Goal: Task Accomplishment & Management: Use online tool/utility

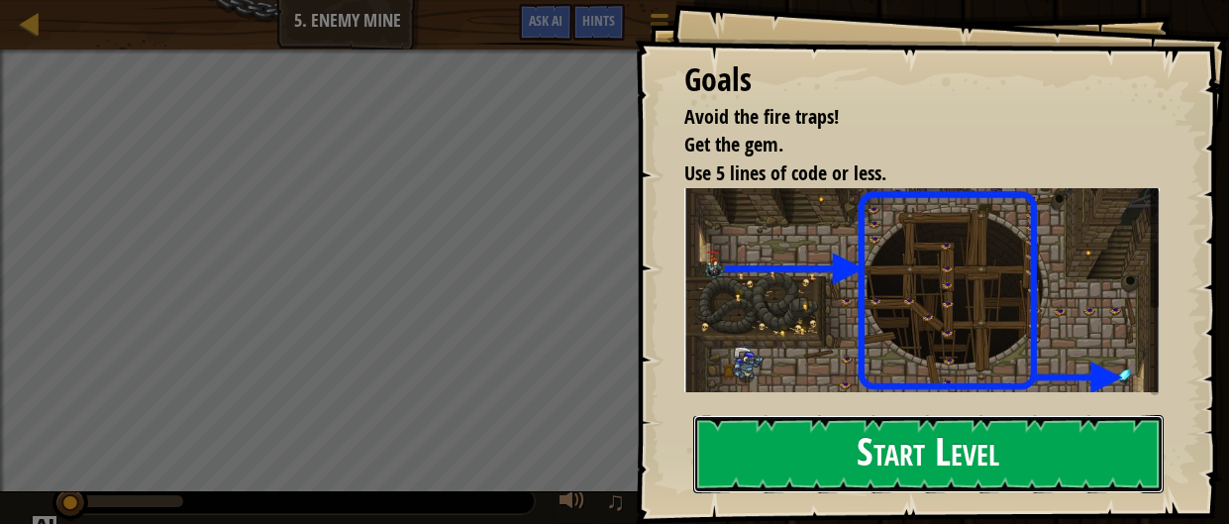
click at [830, 433] on button "Start Level" at bounding box center [928, 454] width 471 height 78
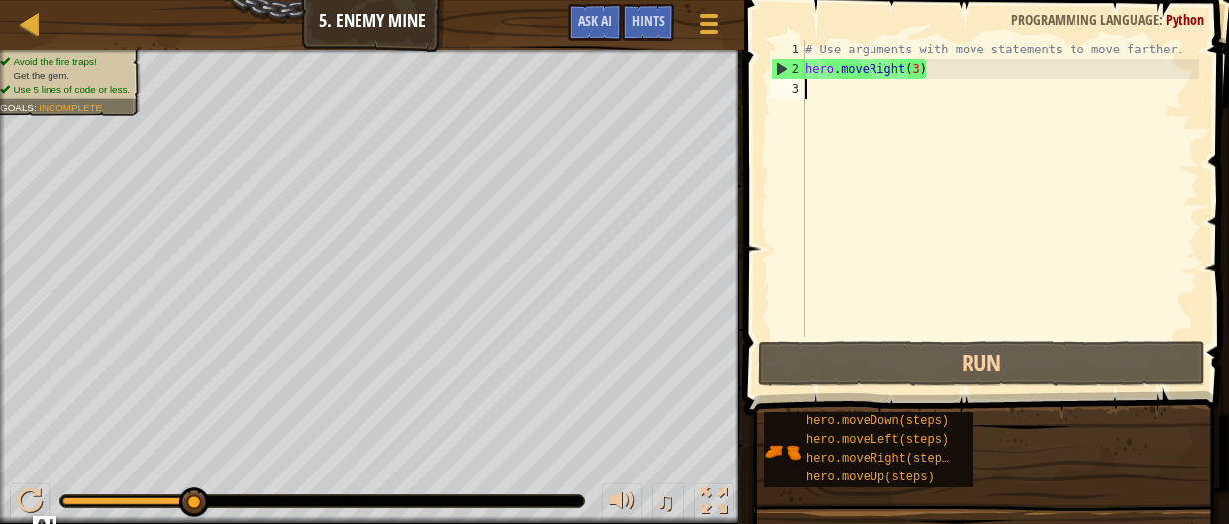
scroll to position [9, 0]
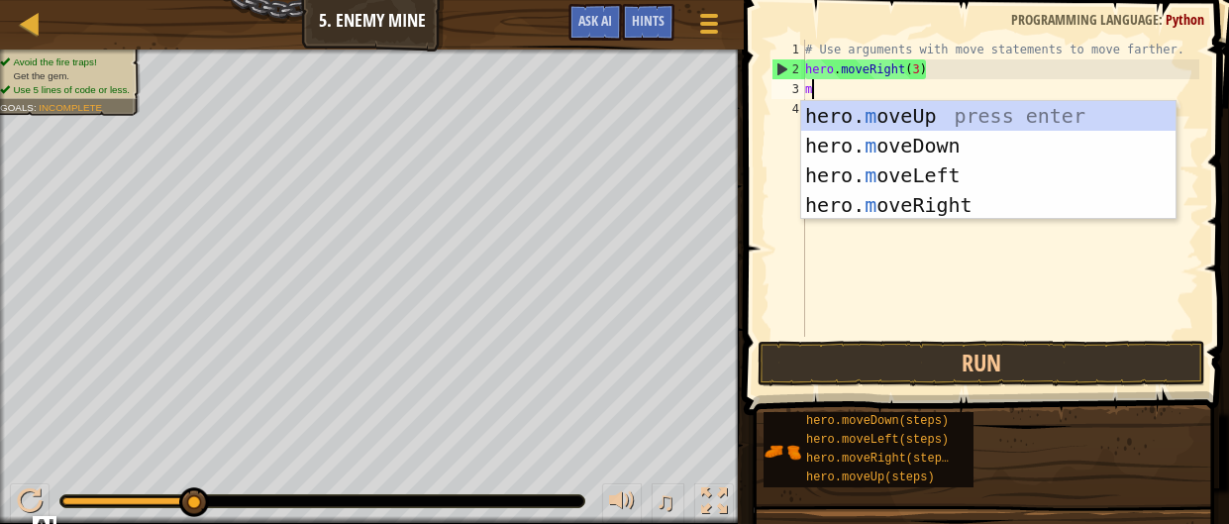
type textarea "mo"
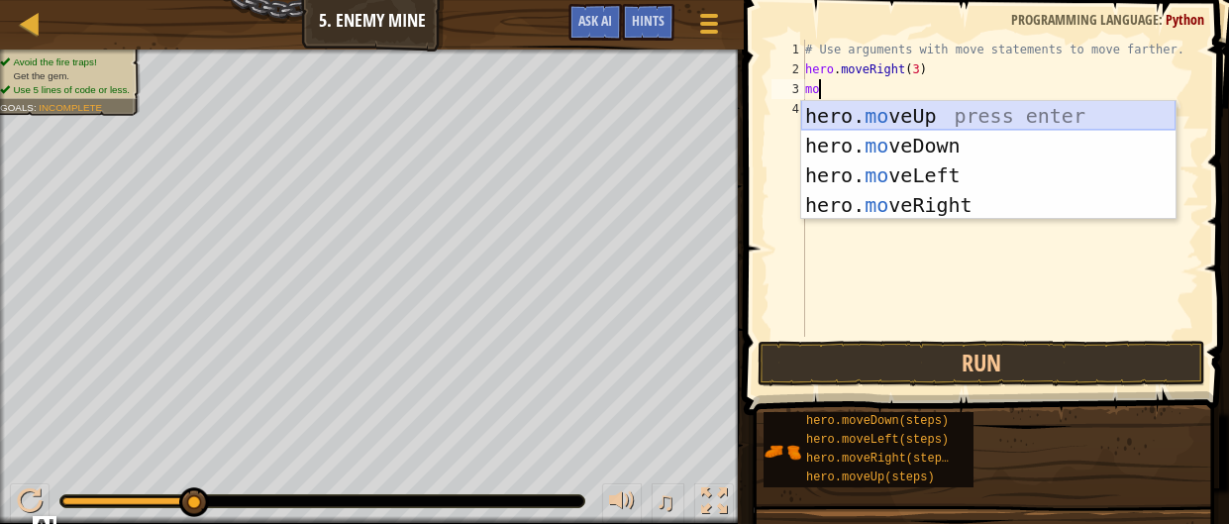
click at [1033, 106] on div "hero. mo veUp press enter hero. mo veDown press enter hero. mo veLeft press ent…" at bounding box center [988, 190] width 374 height 178
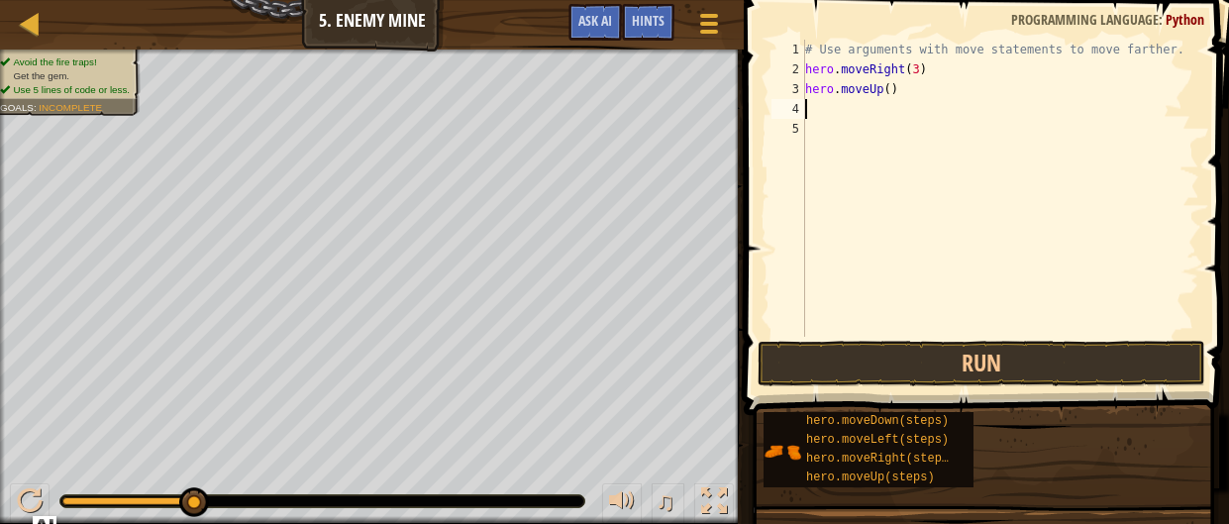
type textarea "m"
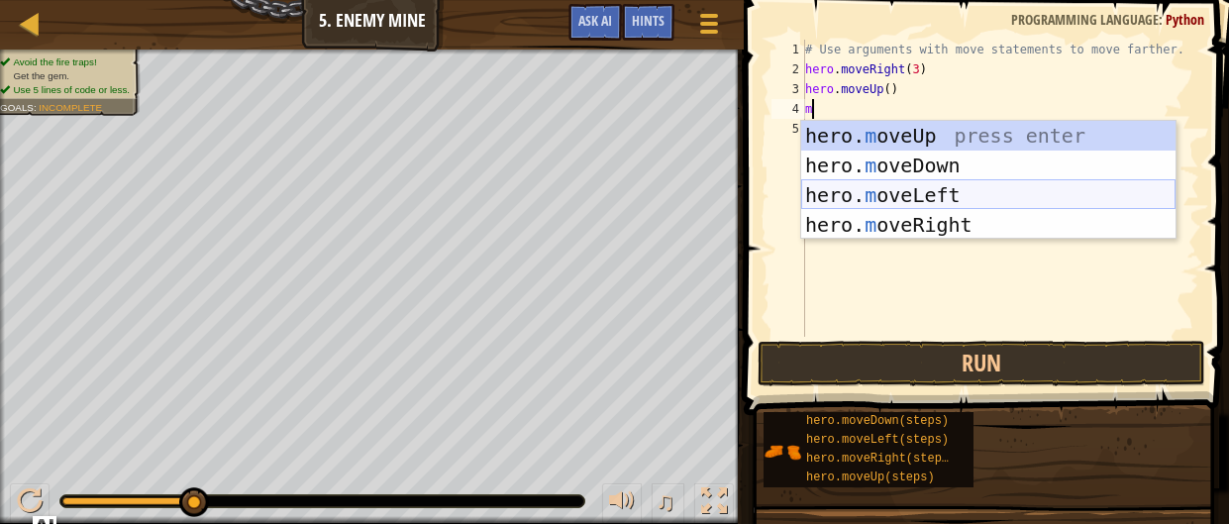
click at [963, 196] on div "hero. m oveUp press enter hero. m oveDown press enter hero. m oveLeft press ent…" at bounding box center [988, 210] width 374 height 178
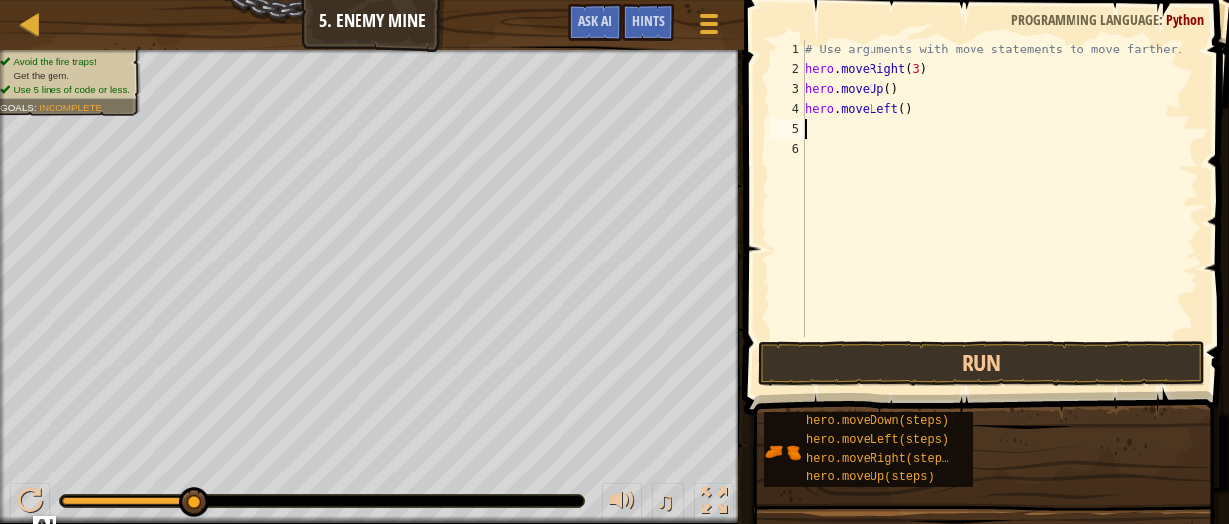
type textarea "m"
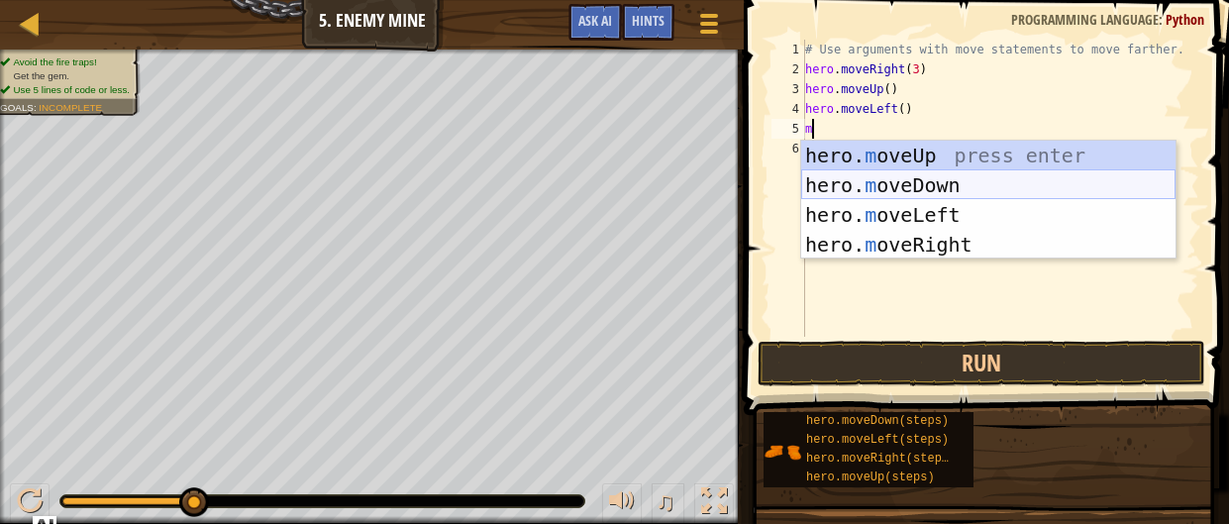
click at [932, 185] on div "hero. m oveUp press enter hero. m oveDown press enter hero. m oveLeft press ent…" at bounding box center [988, 230] width 374 height 178
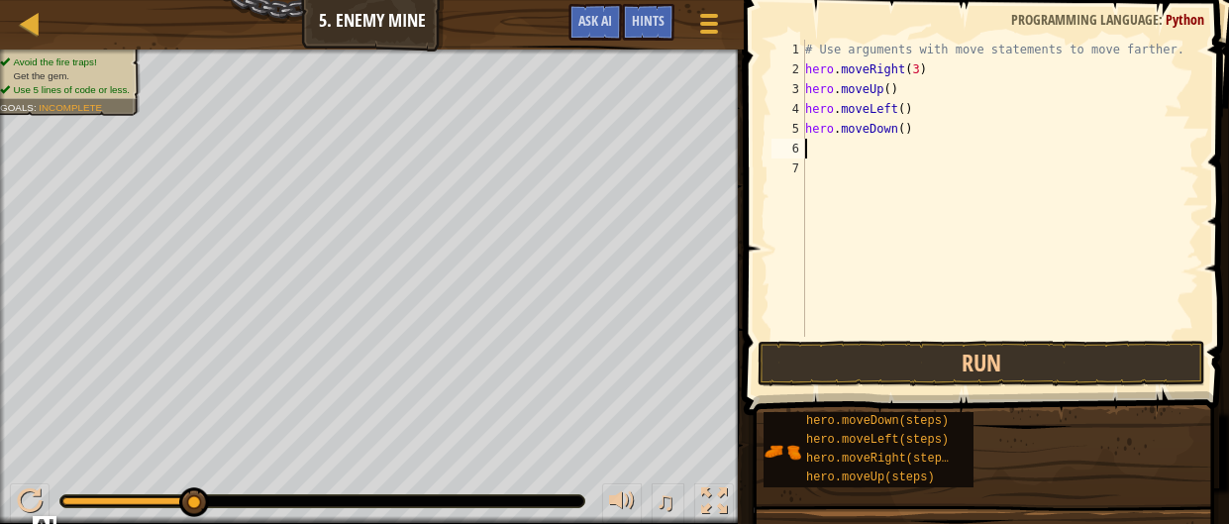
type textarea "m"
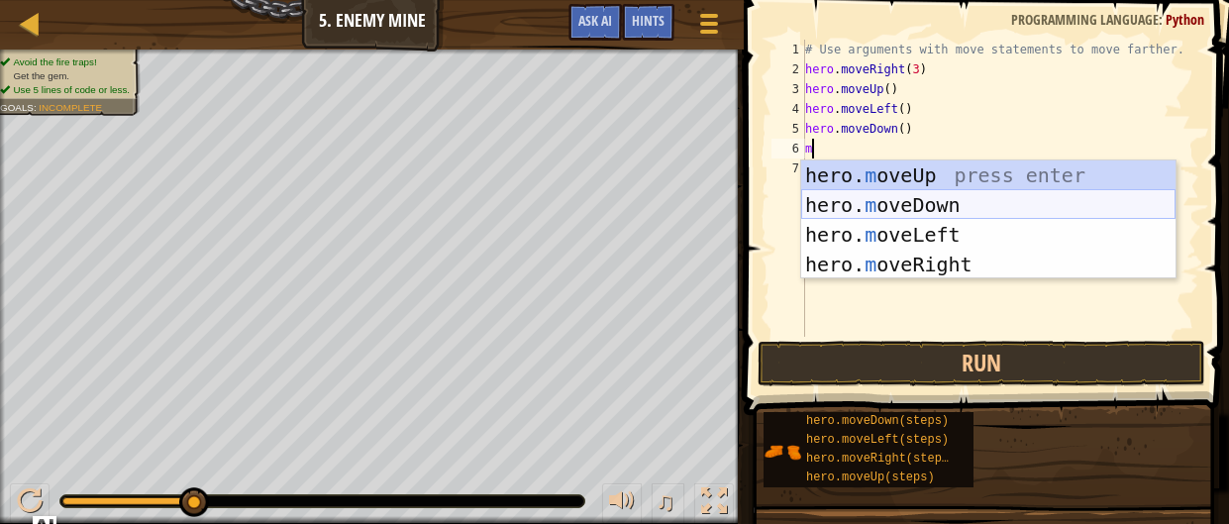
click at [910, 196] on div "hero. m oveUp press enter hero. m oveDown press enter hero. m oveLeft press ent…" at bounding box center [988, 249] width 374 height 178
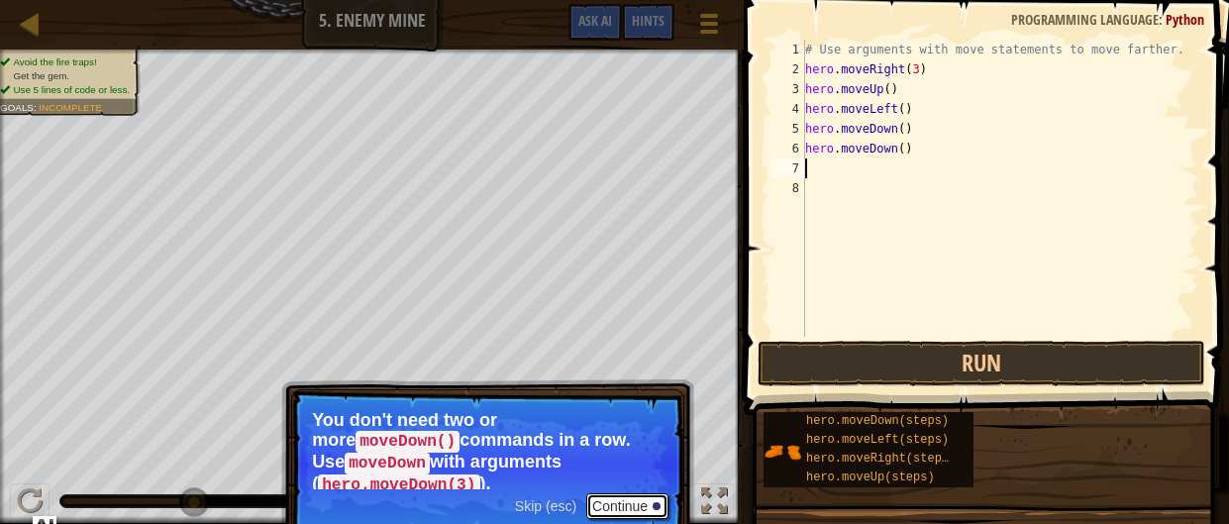
click at [644, 493] on button "Continue" at bounding box center [627, 506] width 82 height 26
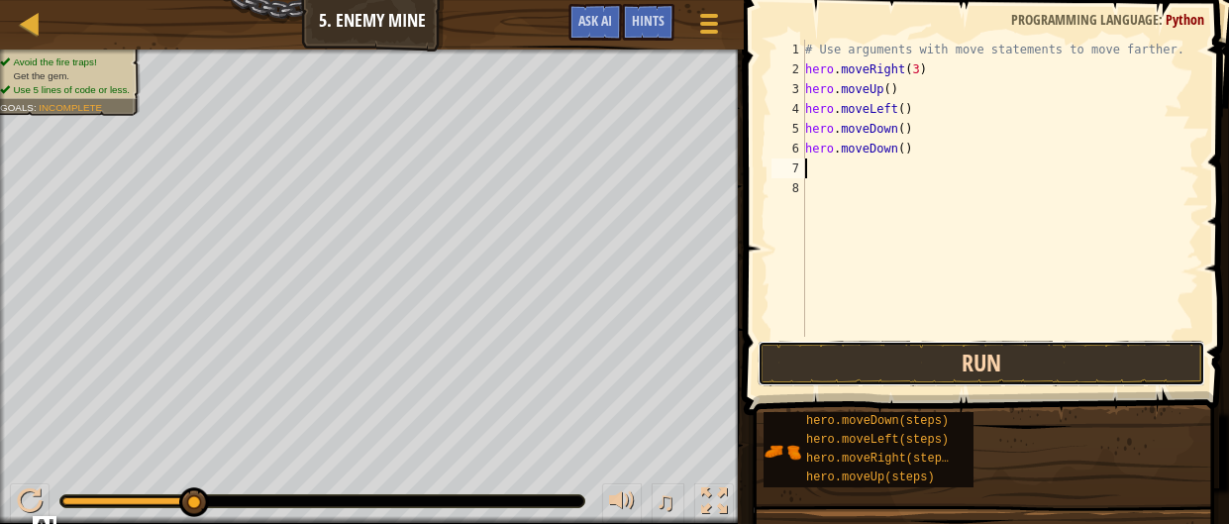
click at [809, 367] on button "Run" at bounding box center [982, 364] width 448 height 46
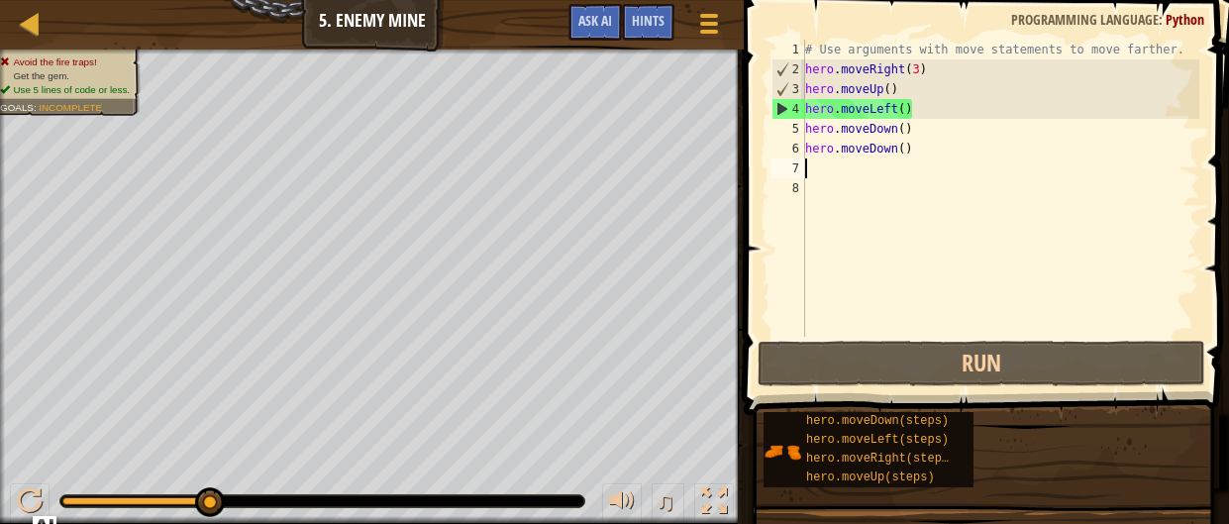
click at [842, 105] on div "# Use arguments with move statements to move farther. hero . moveRight ( 3 ) he…" at bounding box center [1000, 208] width 398 height 337
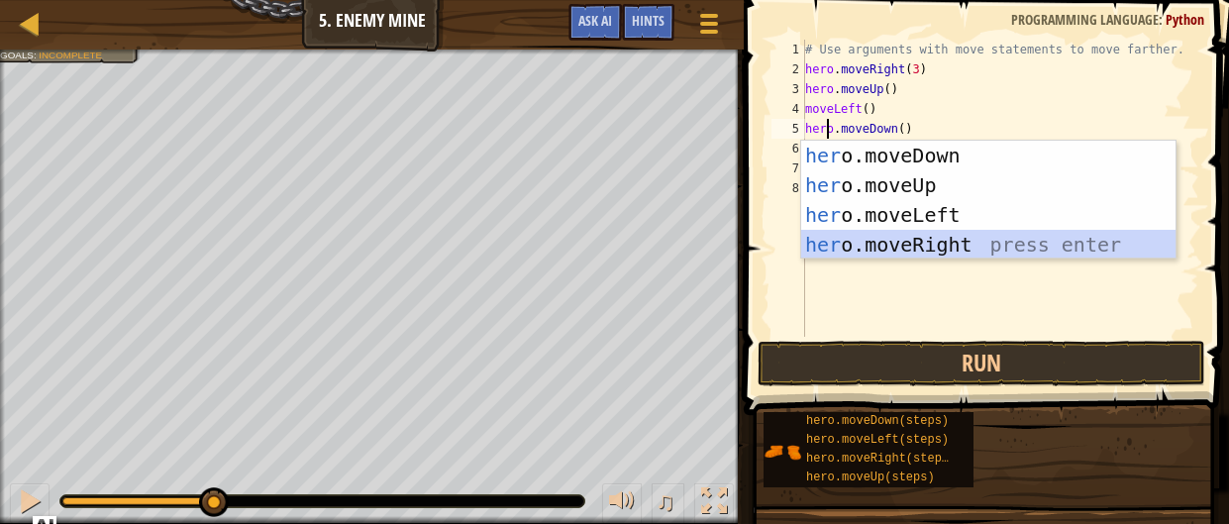
click at [880, 102] on div "# Use arguments with move statements to move farther. hero . moveRight ( 3 ) he…" at bounding box center [1000, 208] width 398 height 337
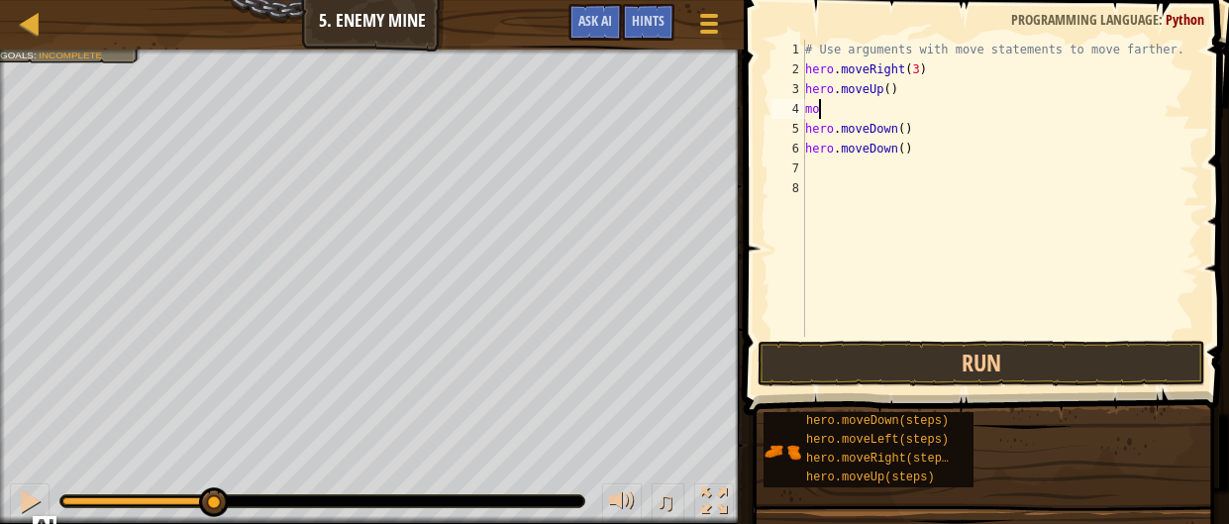
type textarea "m"
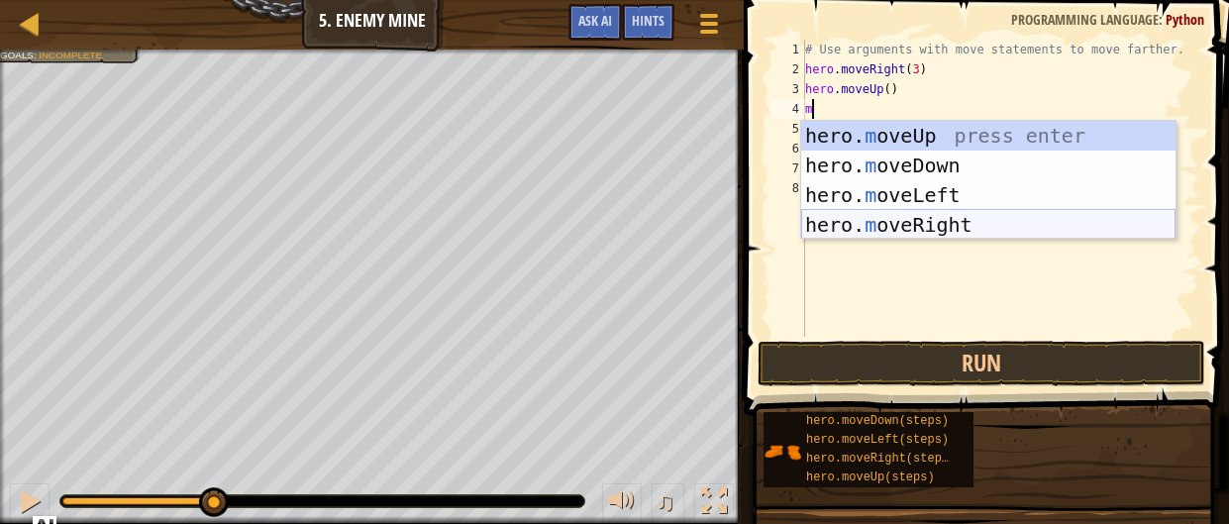
click at [1011, 218] on div "hero. m oveUp press enter hero. m oveDown press enter hero. m oveLeft press ent…" at bounding box center [988, 210] width 374 height 178
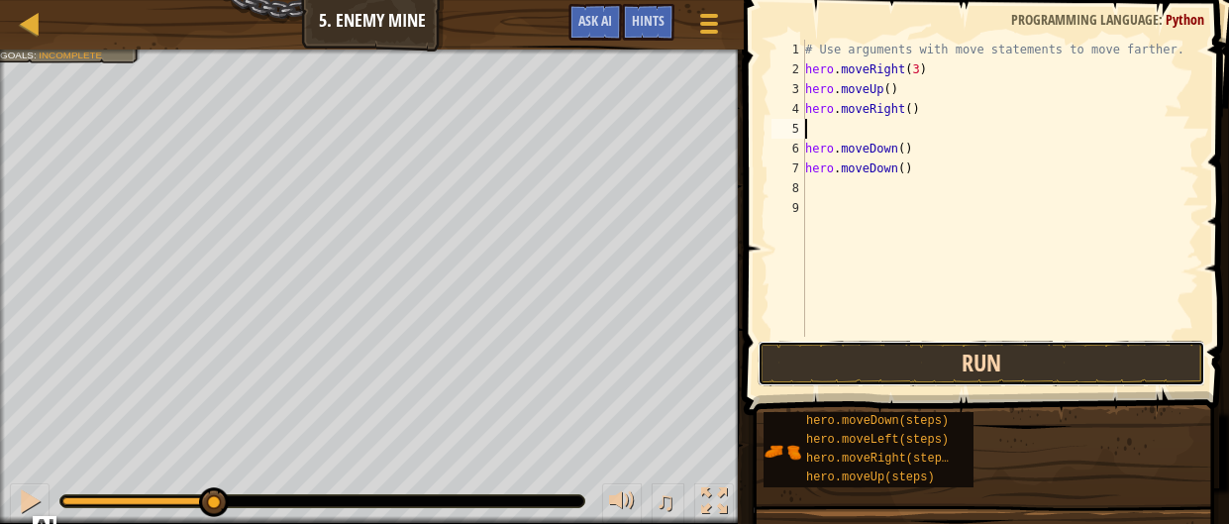
click at [981, 361] on button "Run" at bounding box center [982, 364] width 448 height 46
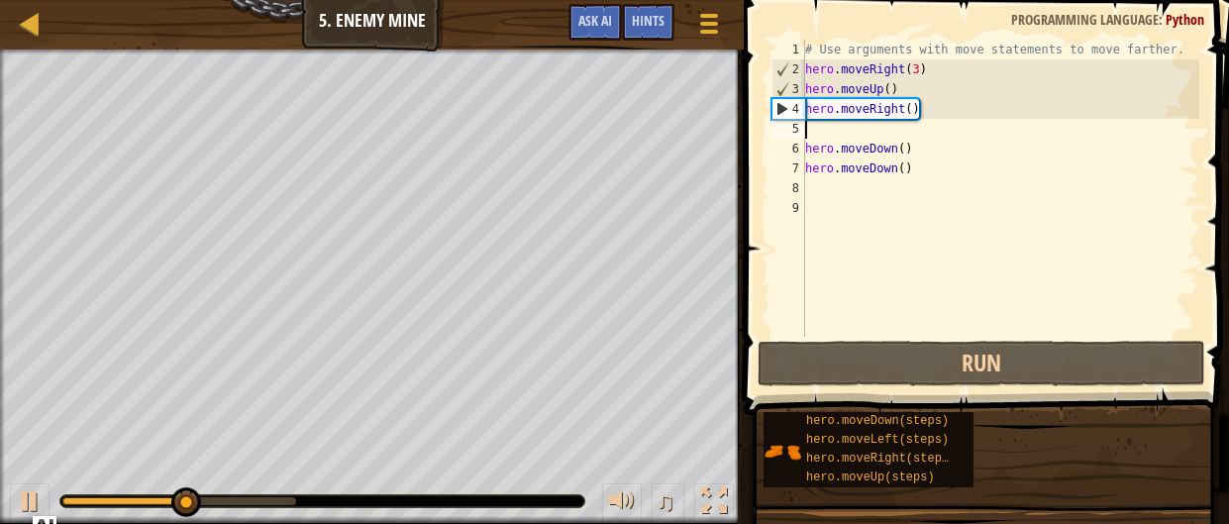
click at [867, 208] on div "# Use arguments with move statements to move farther. hero . moveRight ( 3 ) he…" at bounding box center [1000, 208] width 398 height 337
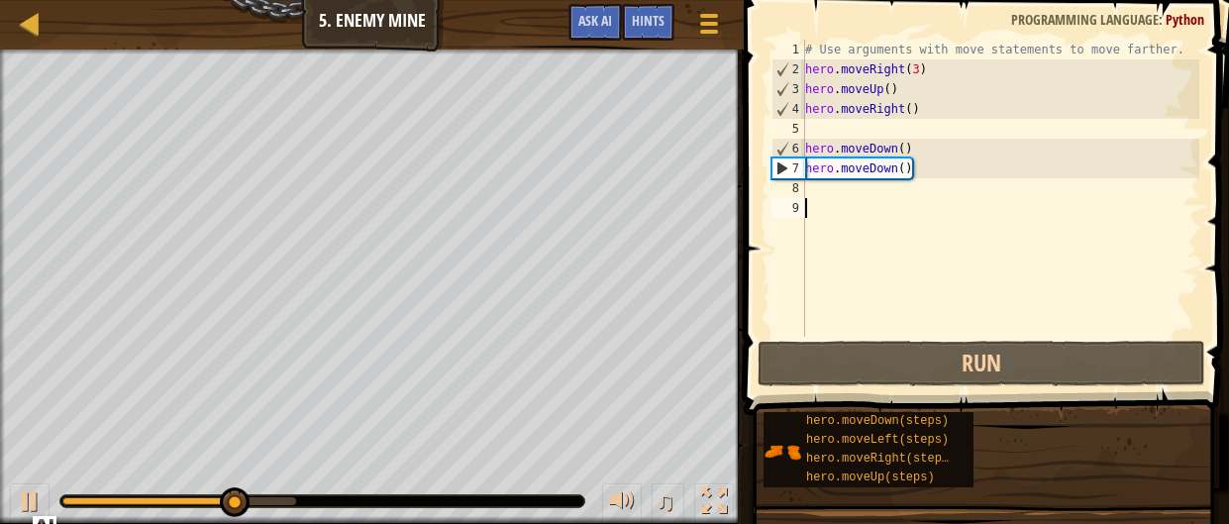
click at [823, 187] on div "# Use arguments with move statements to move farther. hero . moveRight ( 3 ) he…" at bounding box center [1000, 208] width 398 height 337
type textarea "m"
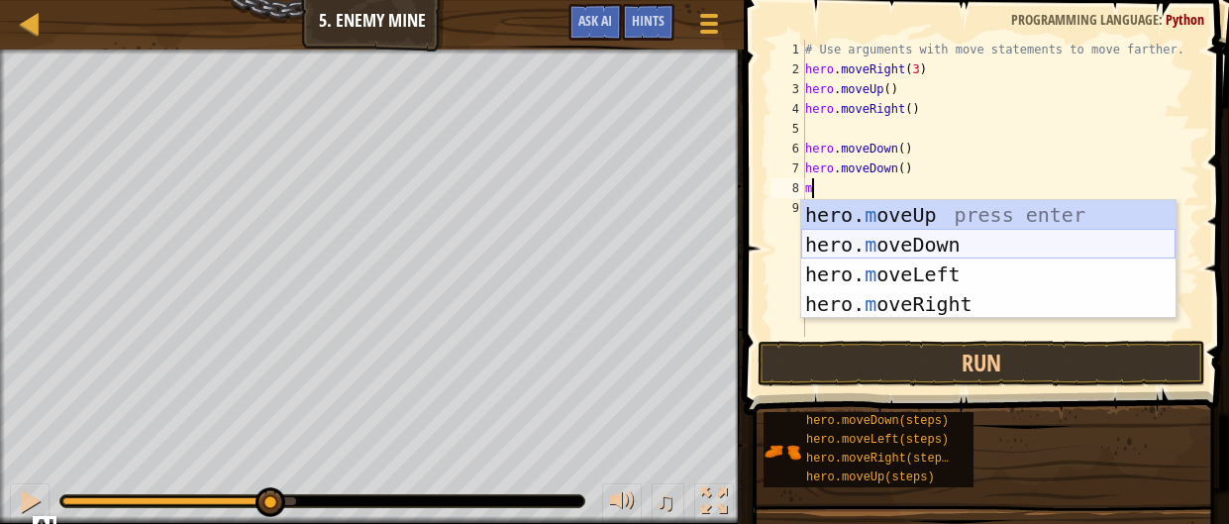
click at [969, 235] on div "hero. m oveUp press enter hero. m oveDown press enter hero. m oveLeft press ent…" at bounding box center [988, 289] width 374 height 178
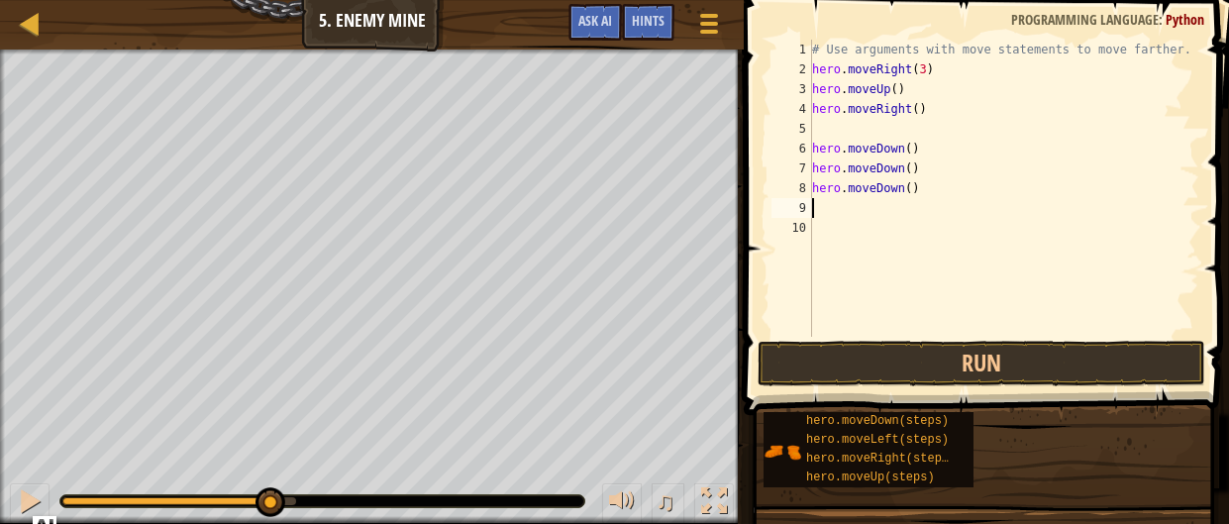
type textarea "m"
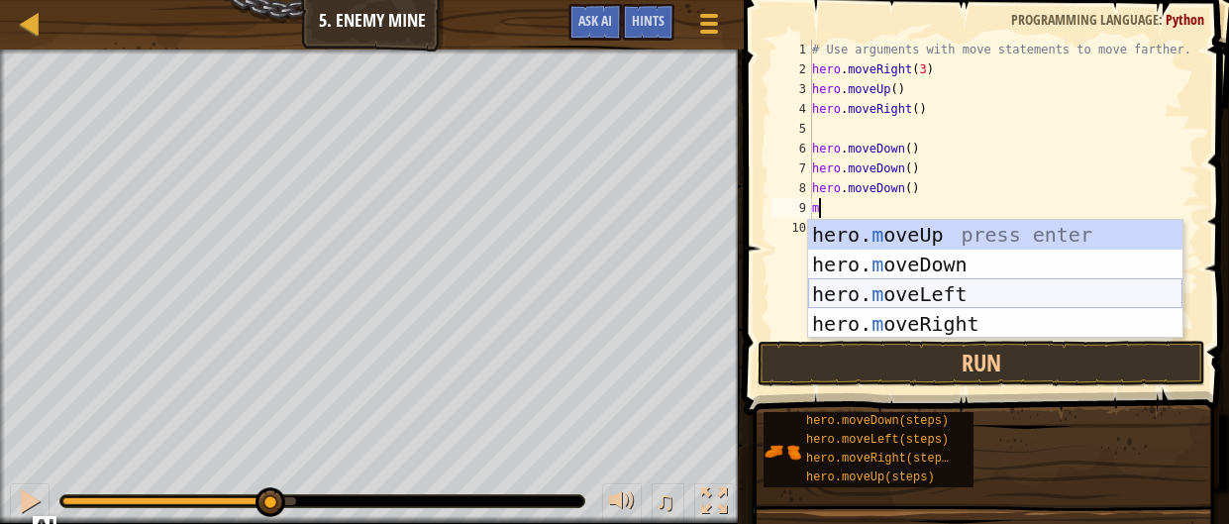
click at [902, 286] on div "hero. m oveUp press enter hero. m oveDown press enter hero. m oveLeft press ent…" at bounding box center [995, 309] width 374 height 178
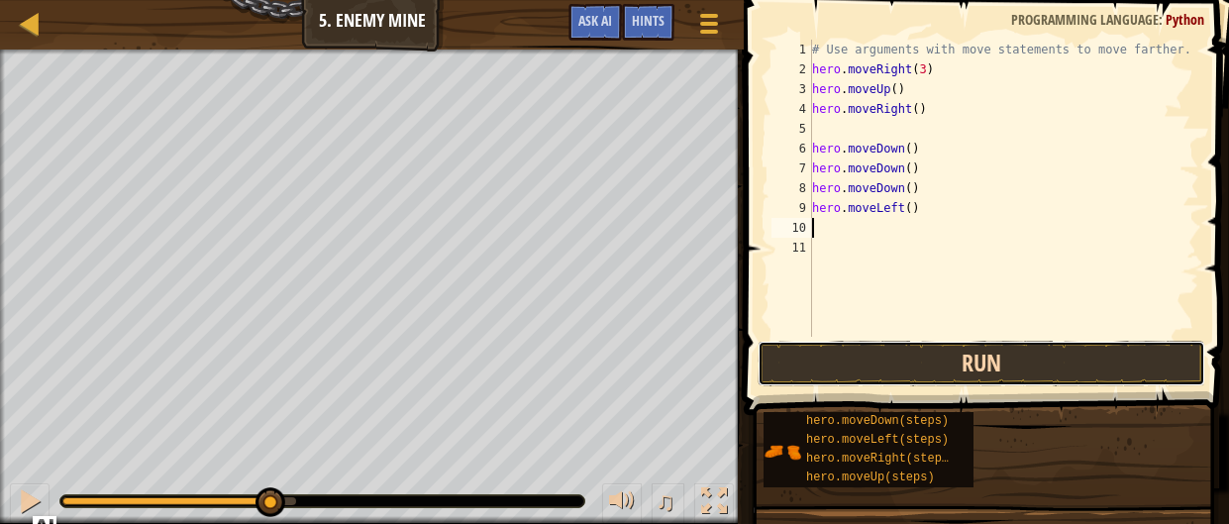
click at [930, 343] on button "Run" at bounding box center [982, 364] width 448 height 46
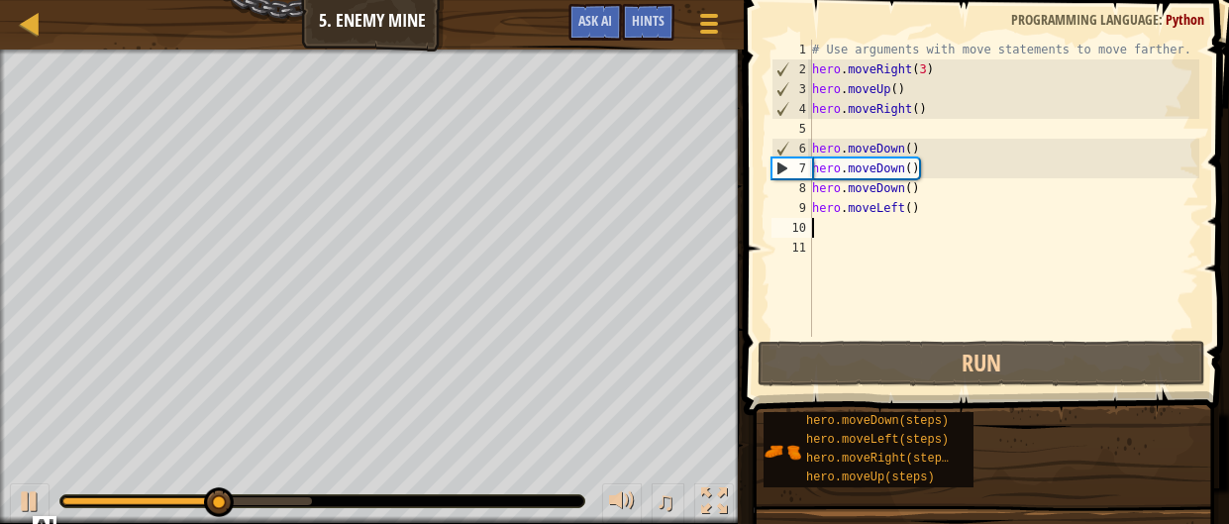
click at [921, 200] on div "# Use arguments with move statements to move farther. hero . moveRight ( 3 ) he…" at bounding box center [1004, 208] width 392 height 337
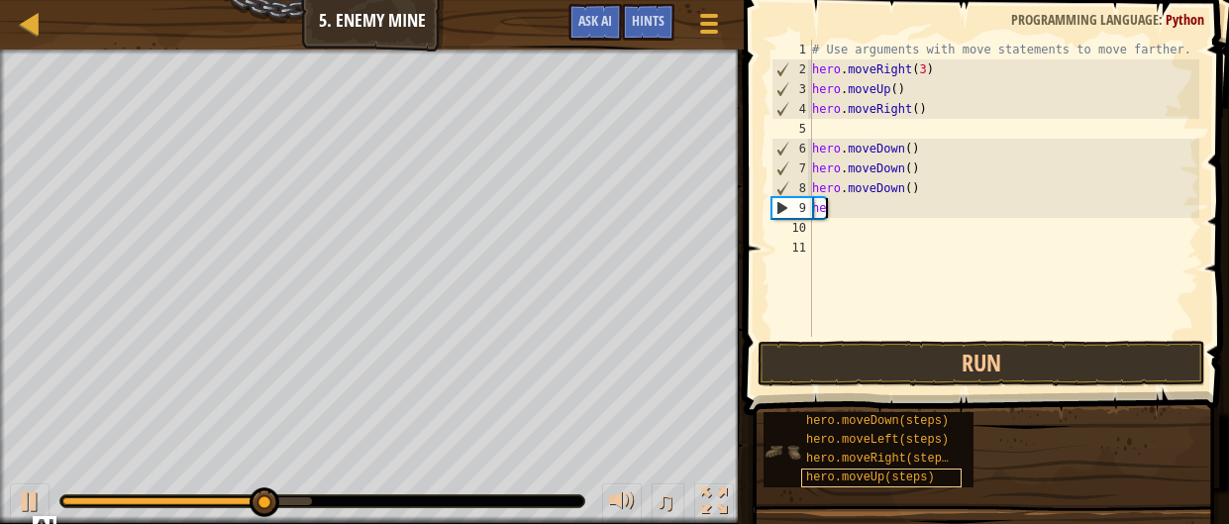
type textarea "h"
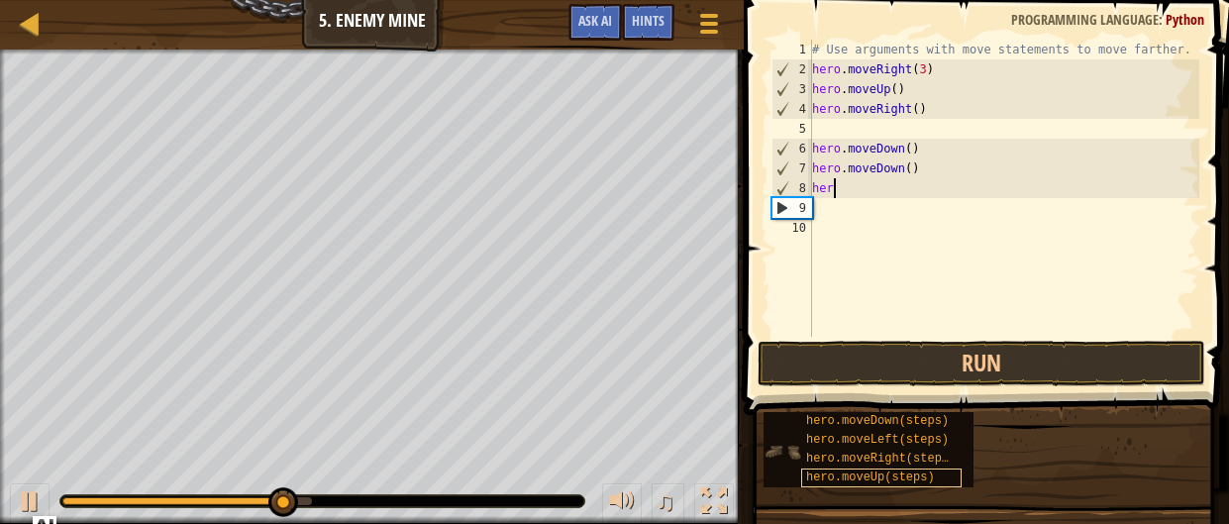
type textarea "h"
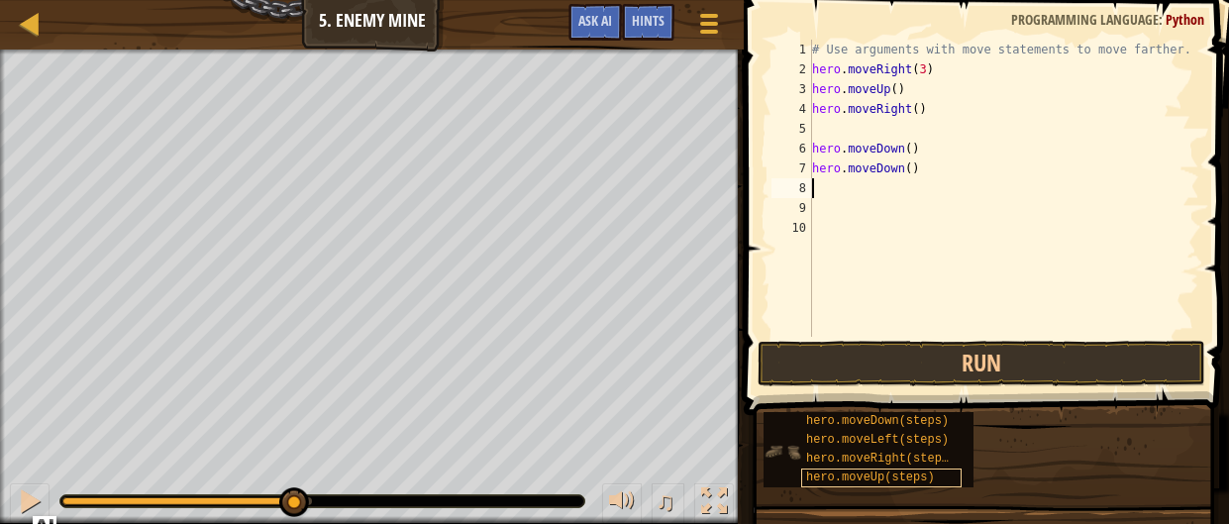
type textarea "m"
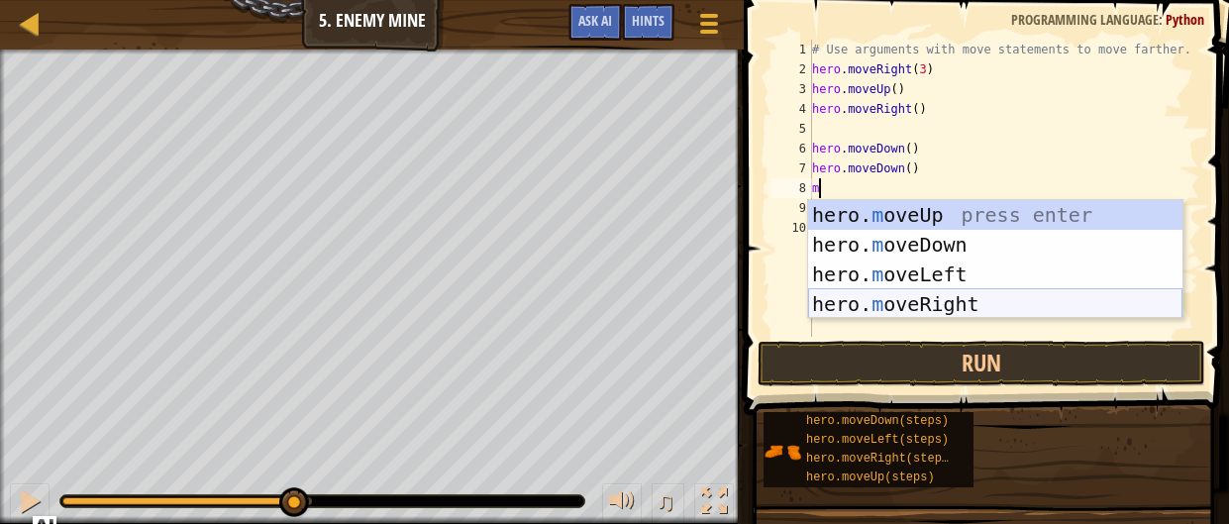
click at [875, 302] on div "hero. m oveUp press enter hero. m oveDown press enter hero. m oveLeft press ent…" at bounding box center [995, 289] width 374 height 178
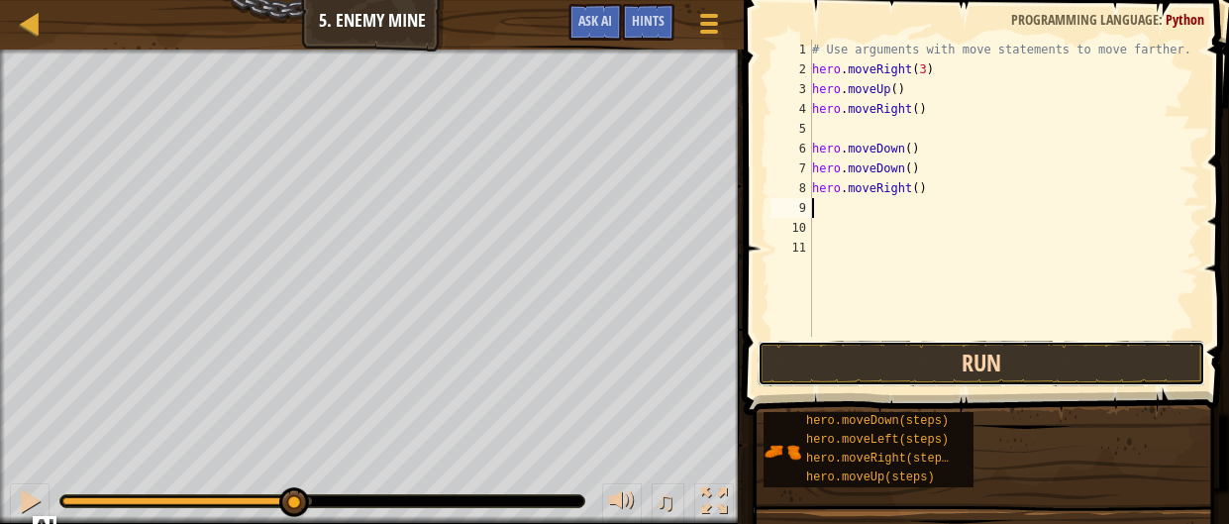
click at [888, 364] on button "Run" at bounding box center [982, 364] width 448 height 46
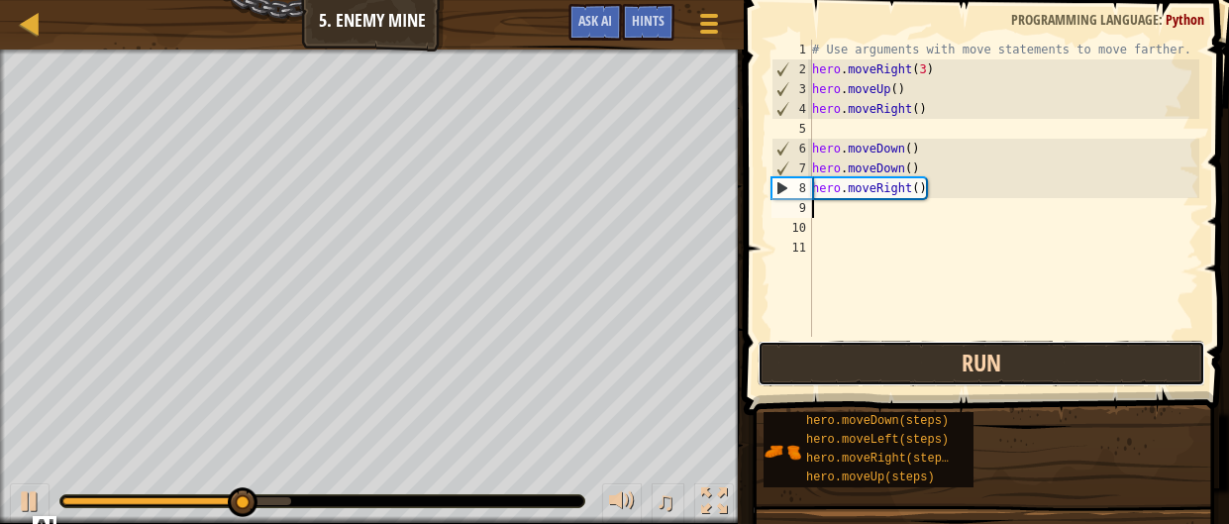
click at [866, 346] on button "Run" at bounding box center [982, 364] width 448 height 46
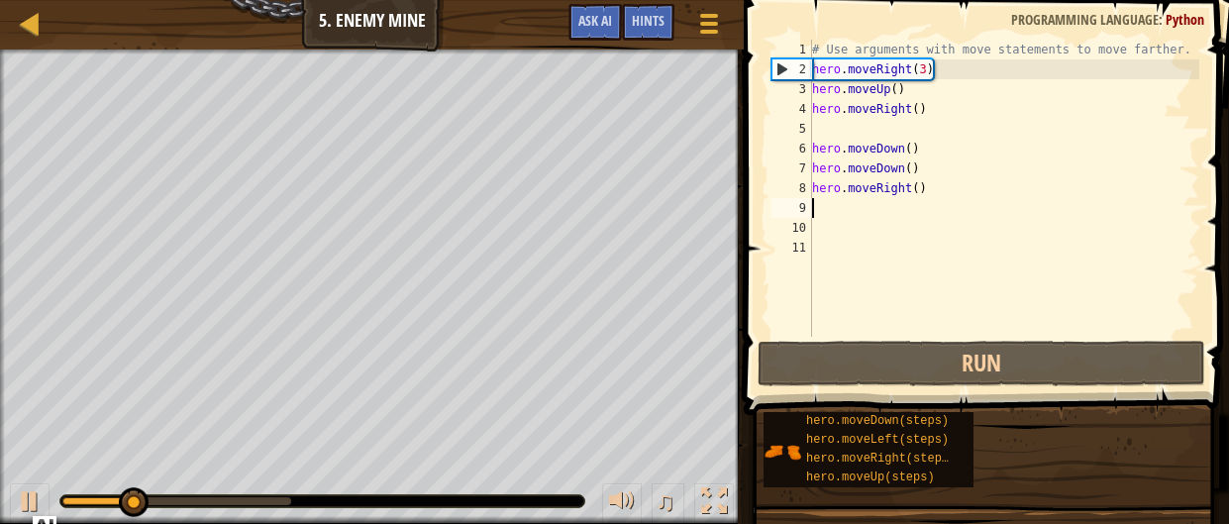
click at [922, 187] on div "# Use arguments with move statements to move farther. hero . moveRight ( 3 ) he…" at bounding box center [1004, 208] width 392 height 337
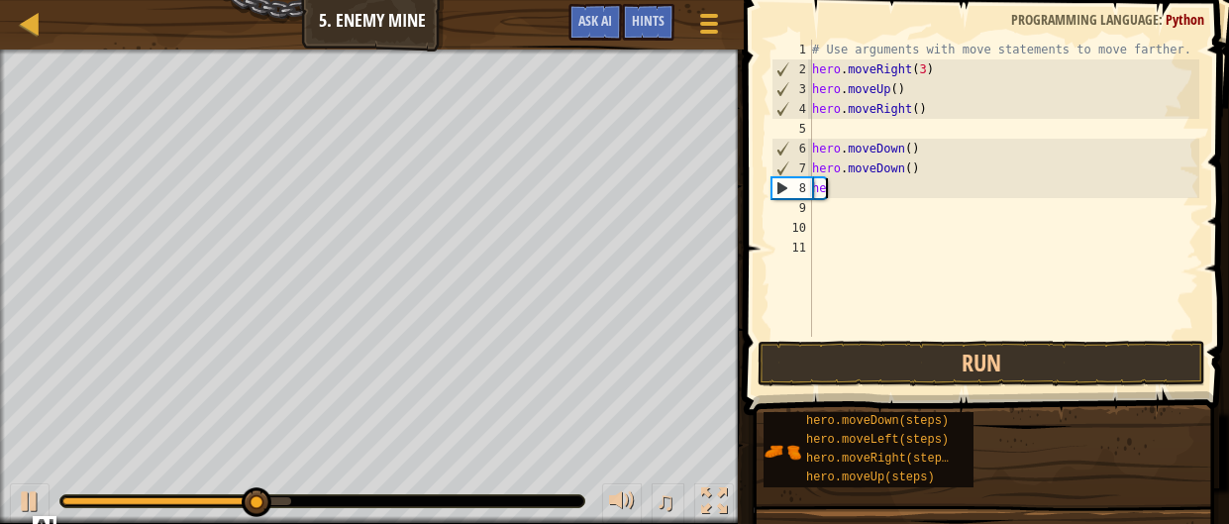
type textarea "h"
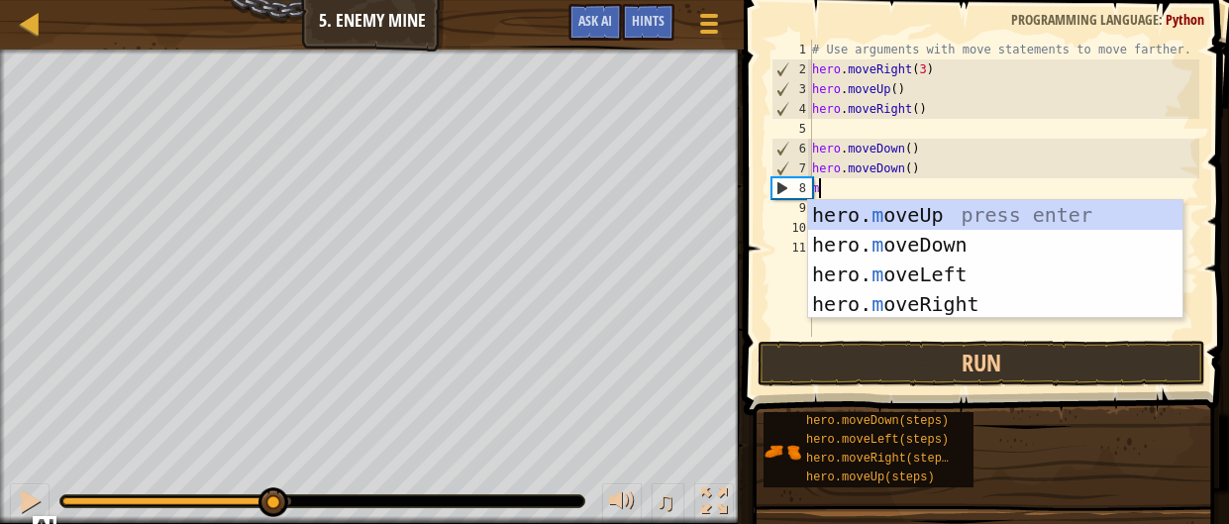
type textarea "m"
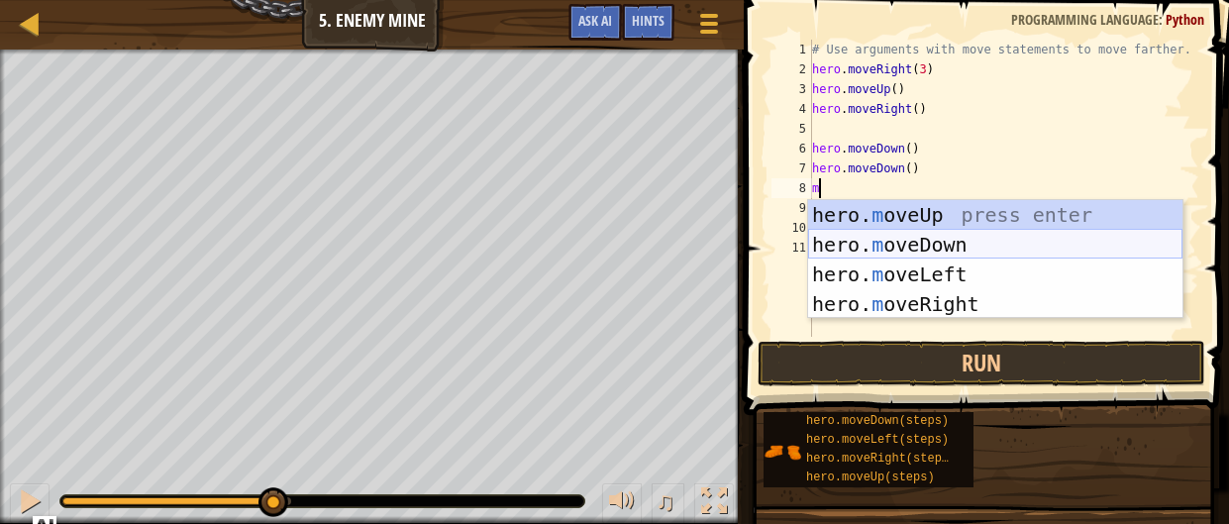
click at [888, 238] on div "hero. m oveUp press enter hero. m oveDown press enter hero. m oveLeft press ent…" at bounding box center [995, 289] width 374 height 178
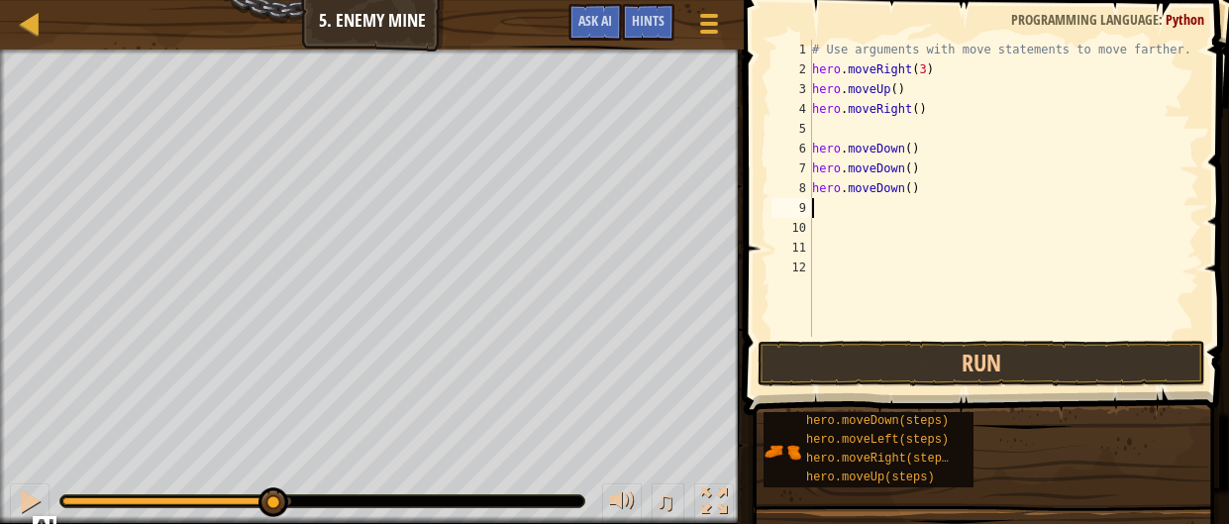
type textarea "m"
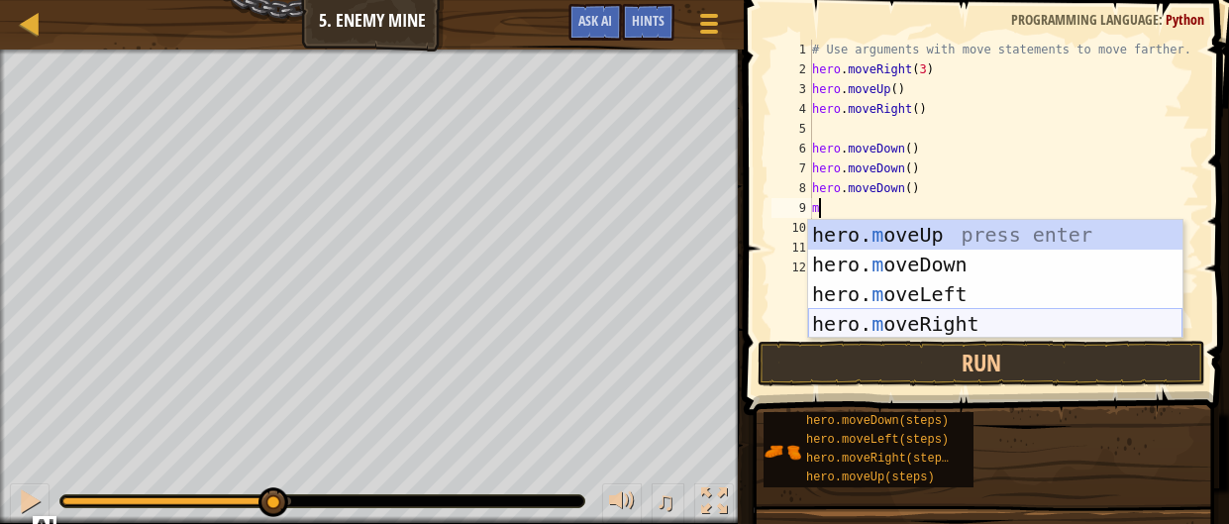
click at [983, 321] on div "hero. m oveUp press enter hero. m oveDown press enter hero. m oveLeft press ent…" at bounding box center [995, 309] width 374 height 178
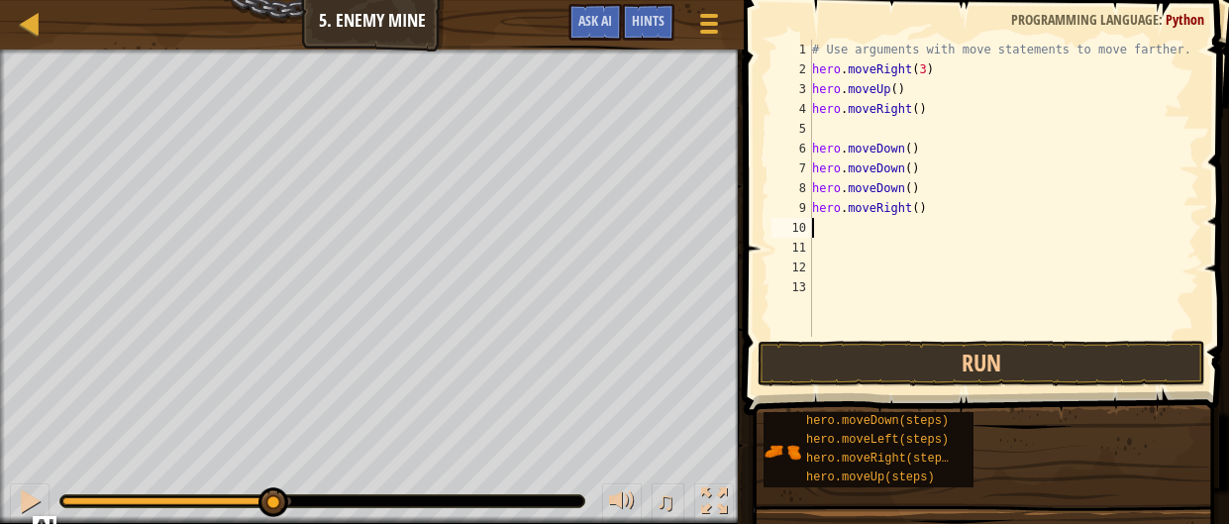
type textarea "m"
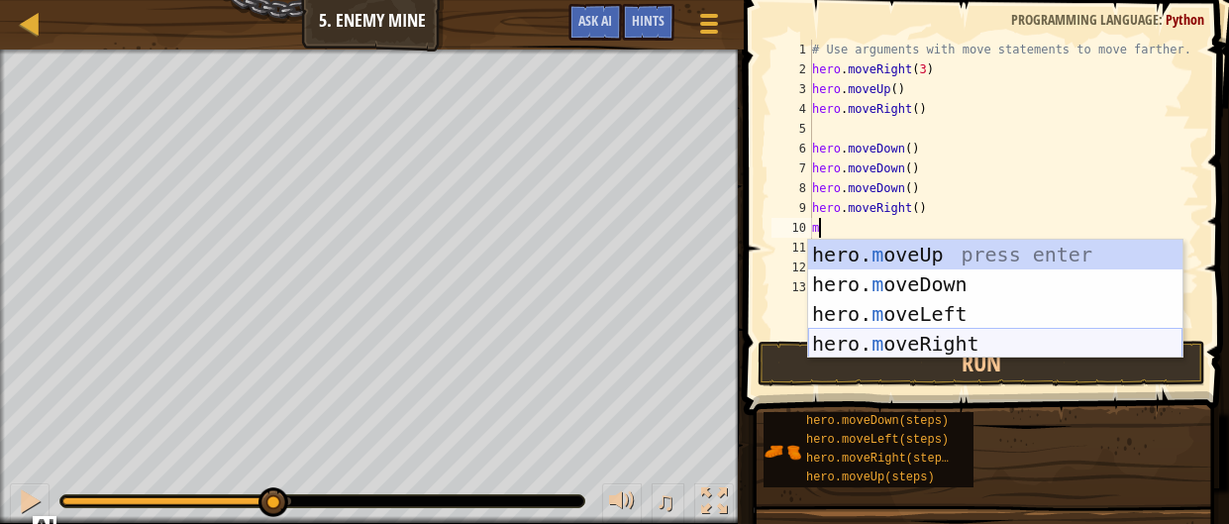
click at [969, 348] on div "hero. m oveUp press enter hero. m oveDown press enter hero. m oveLeft press ent…" at bounding box center [995, 329] width 374 height 178
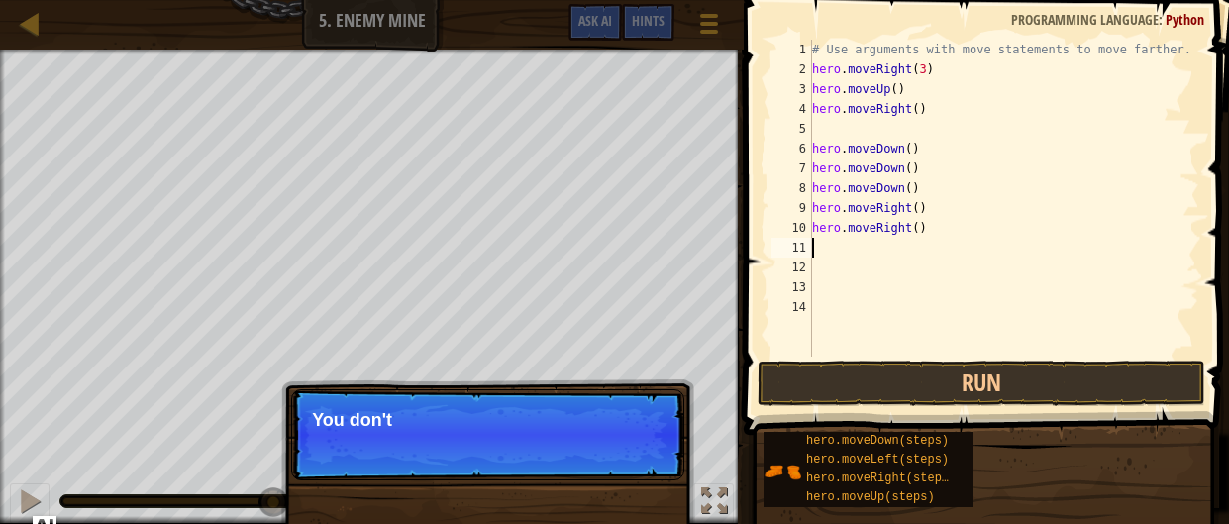
type textarea "m"
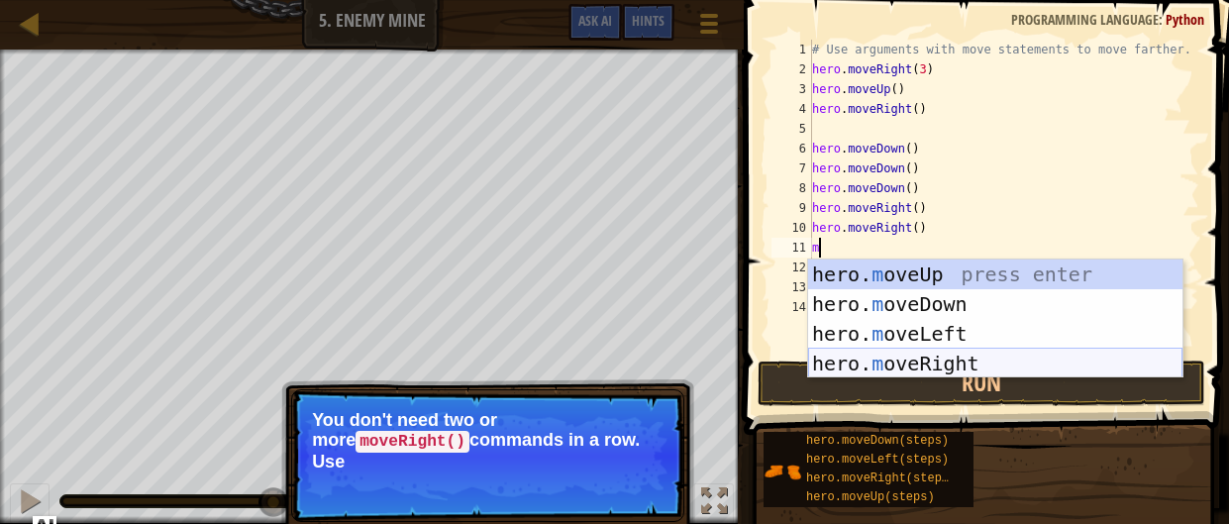
click at [966, 365] on div "hero. m oveUp press enter hero. m oveDown press enter hero. m oveLeft press ent…" at bounding box center [995, 348] width 374 height 178
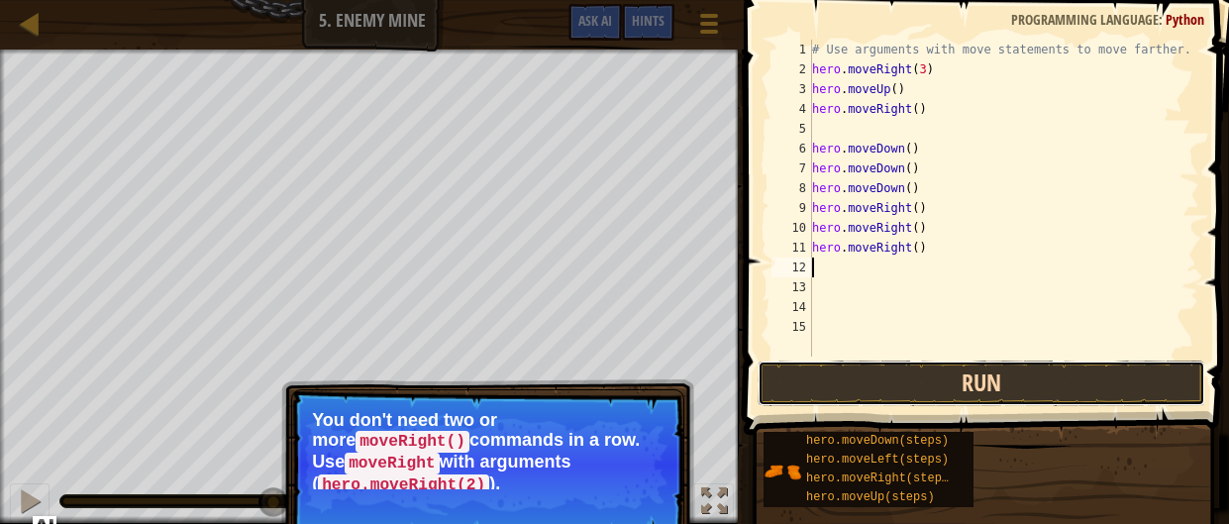
click at [913, 381] on button "Run" at bounding box center [982, 384] width 448 height 46
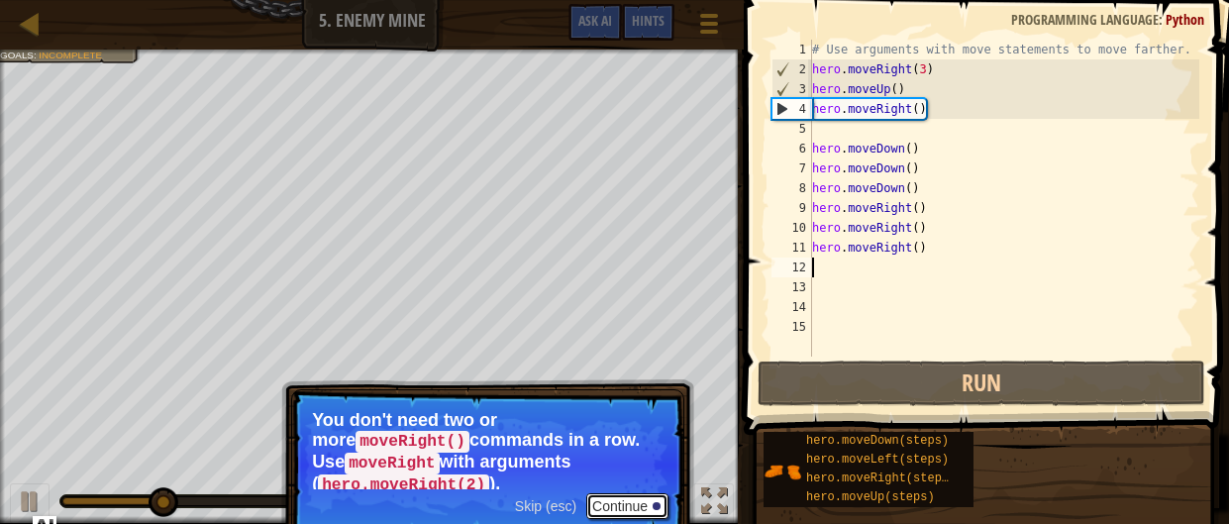
click at [620, 495] on button "Continue" at bounding box center [627, 506] width 82 height 26
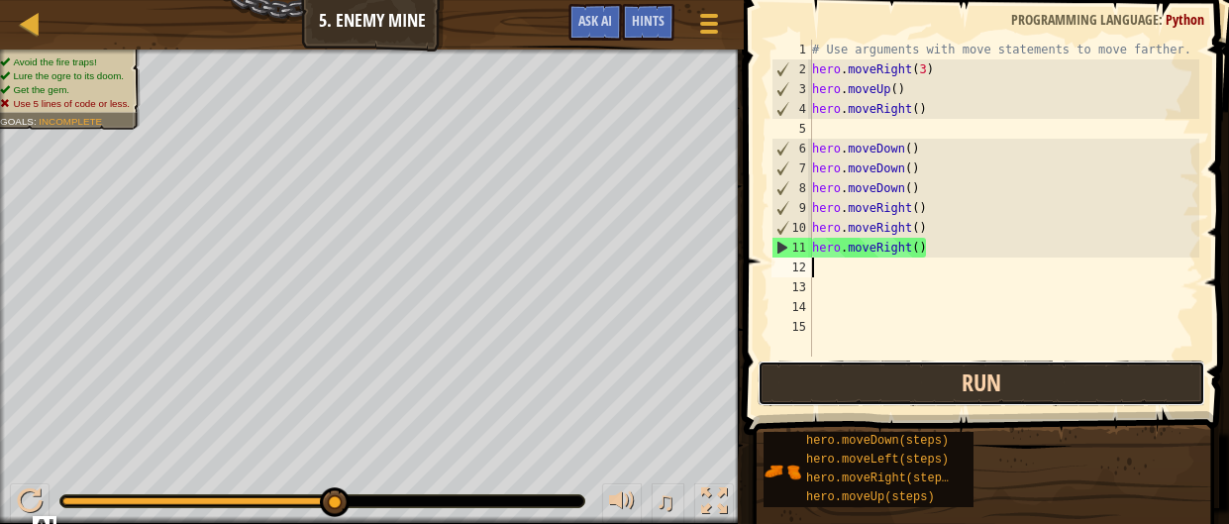
click at [973, 395] on button "Run" at bounding box center [982, 384] width 448 height 46
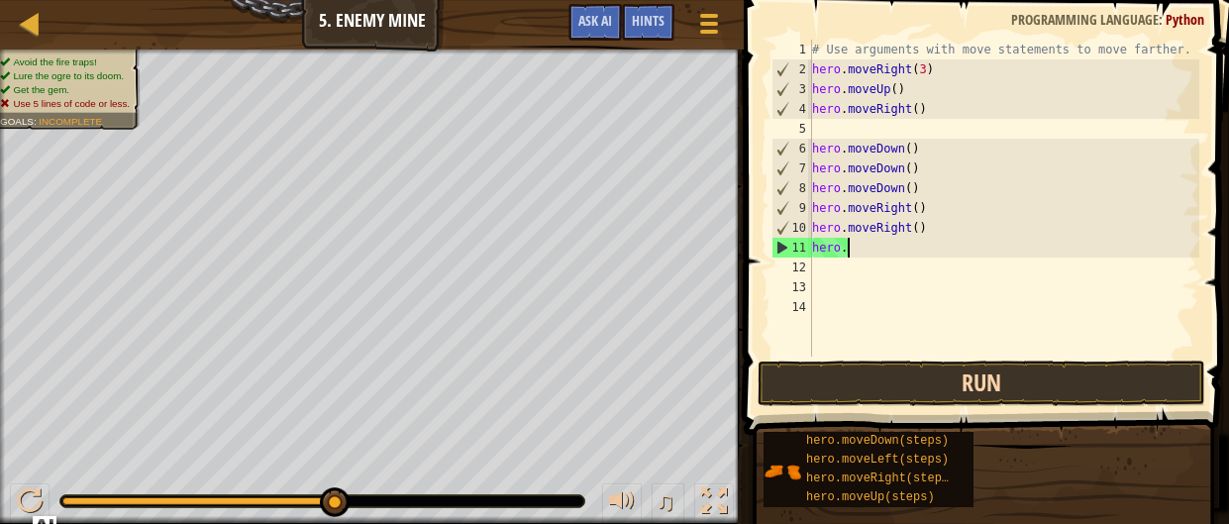
type textarea "h"
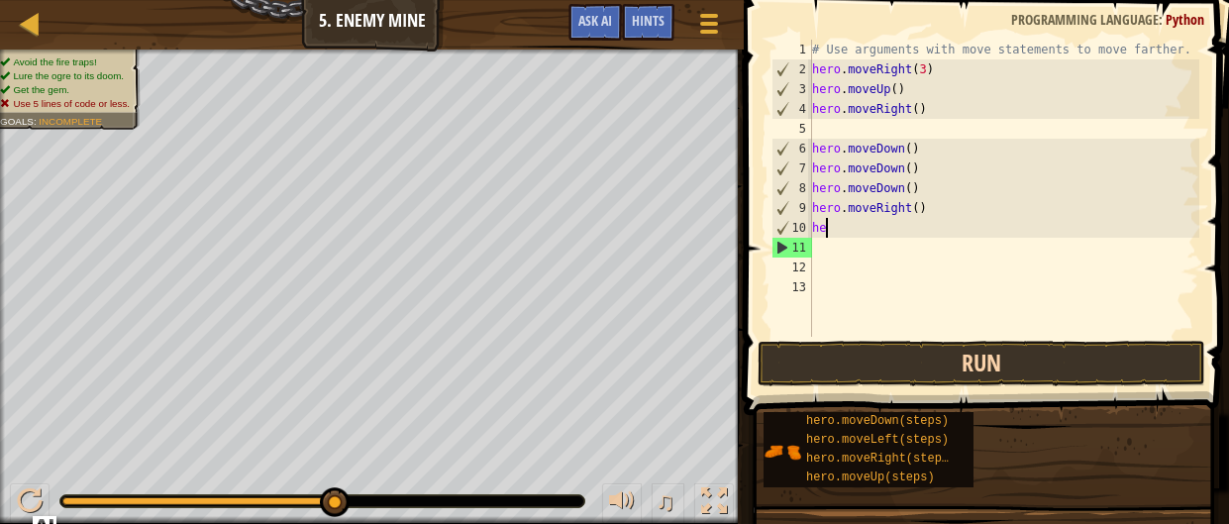
type textarea "h"
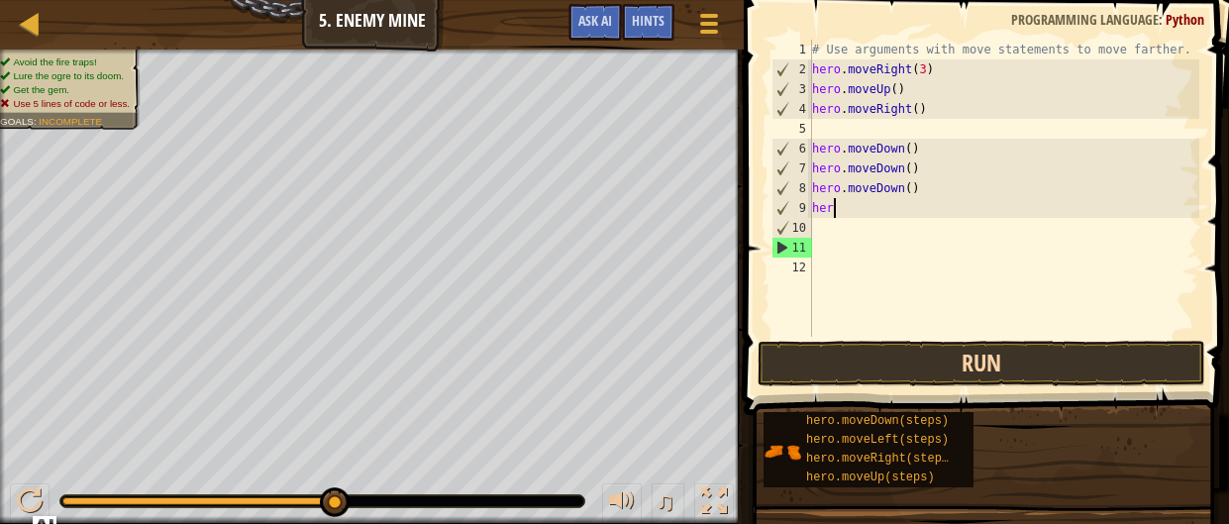
type textarea "h"
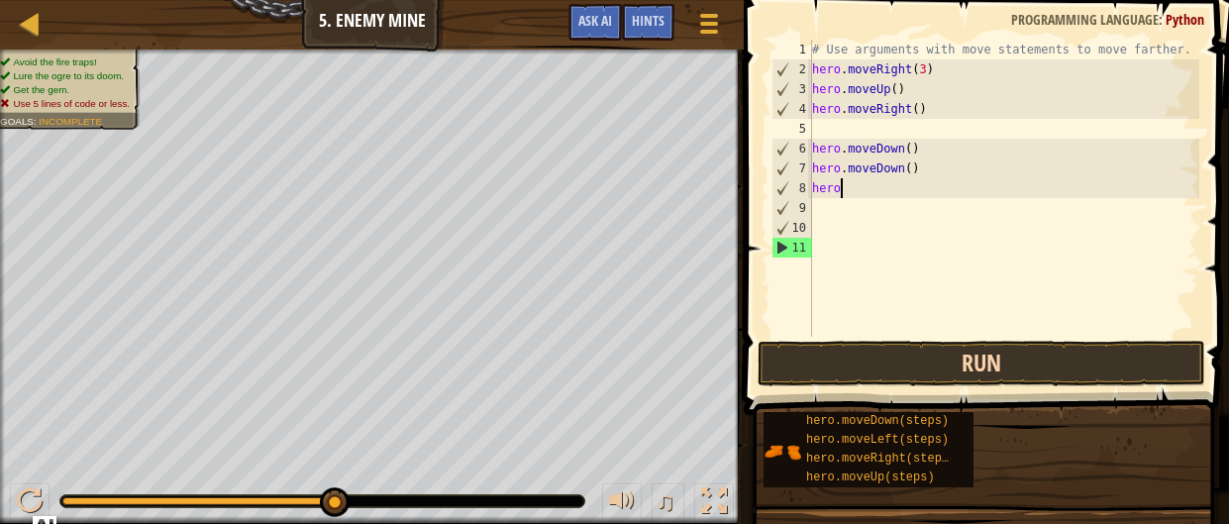
type textarea "h"
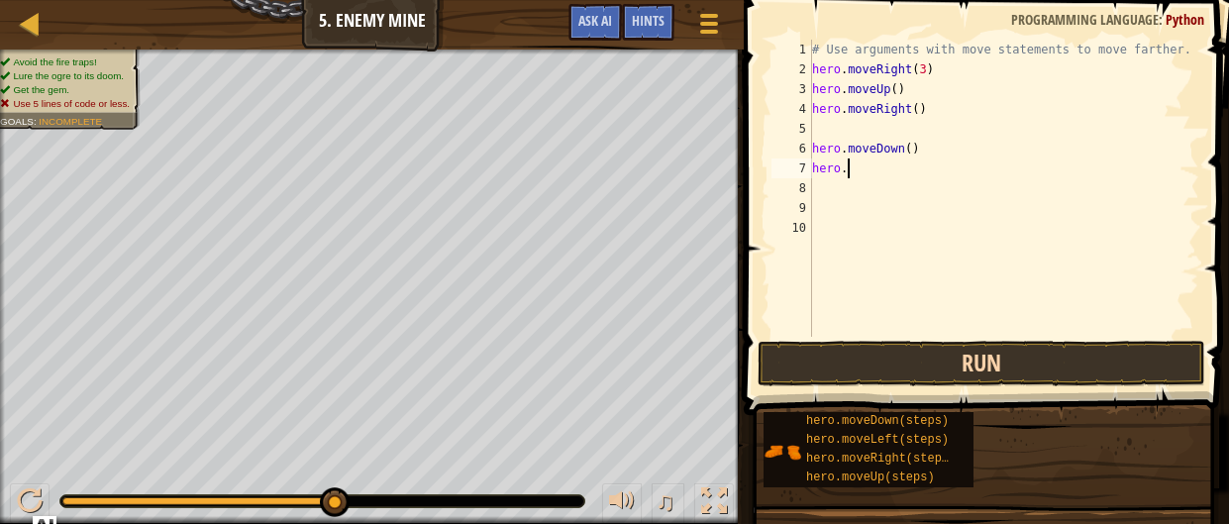
type textarea "h"
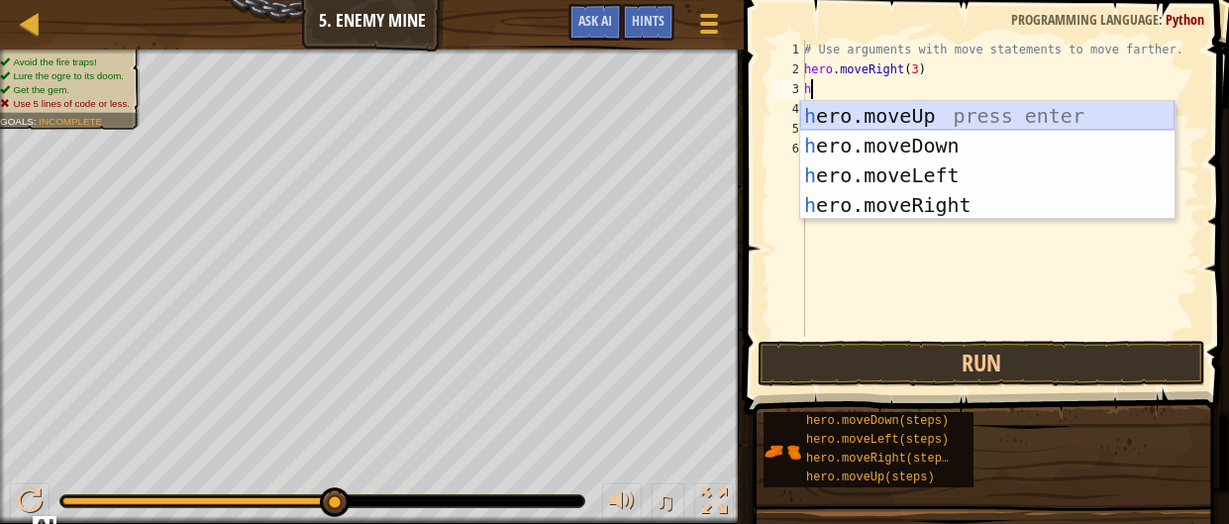
click at [1043, 116] on div "h ero.moveUp press enter h ero.moveDown press enter h ero.moveLeft press enter …" at bounding box center [987, 190] width 374 height 178
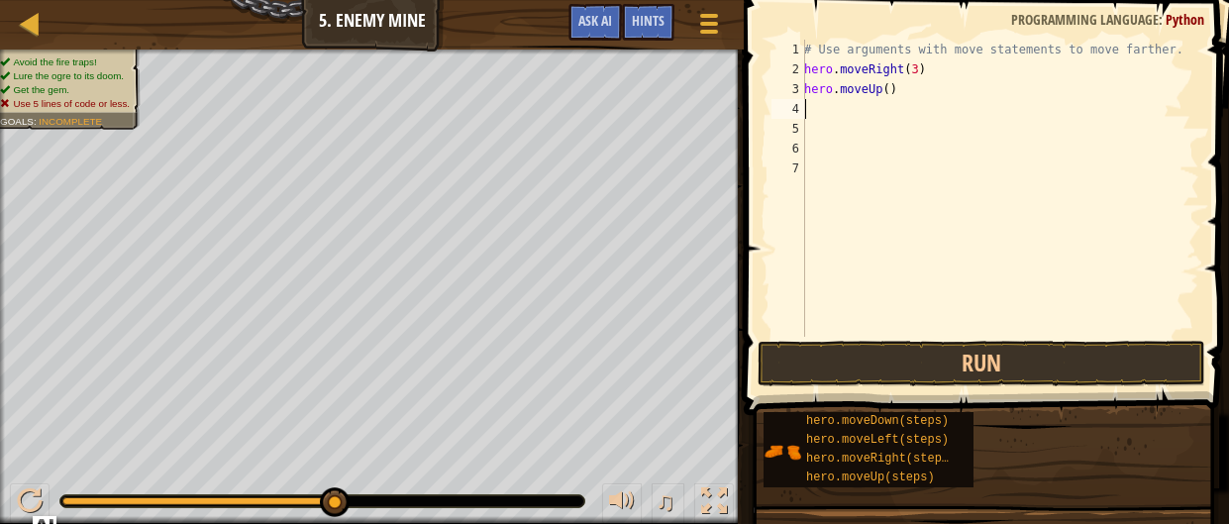
type textarea "h"
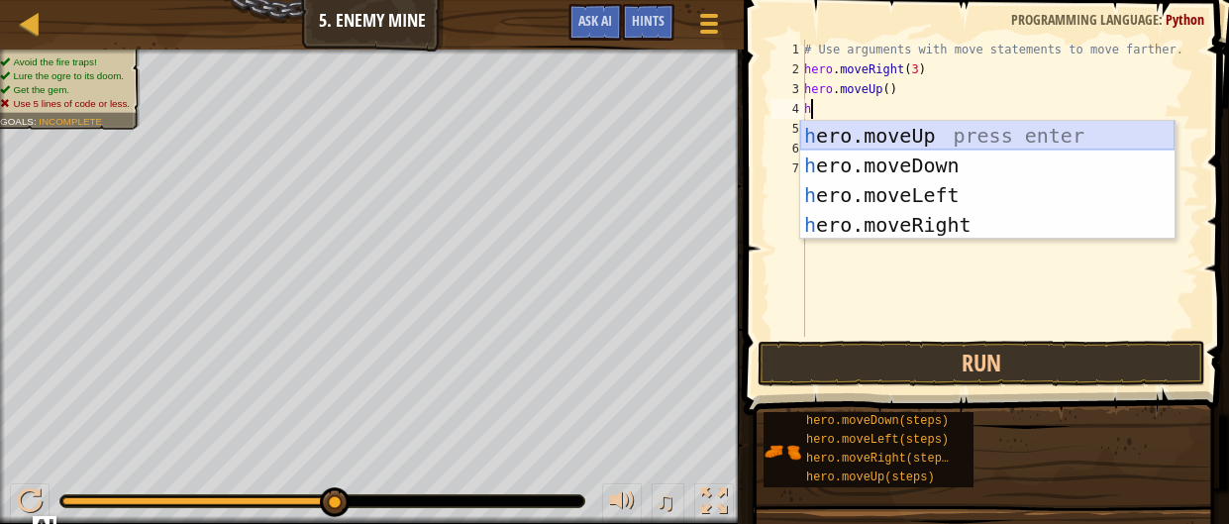
click at [970, 139] on div "h ero.moveUp press enter h ero.moveDown press enter h ero.moveLeft press enter …" at bounding box center [987, 210] width 374 height 178
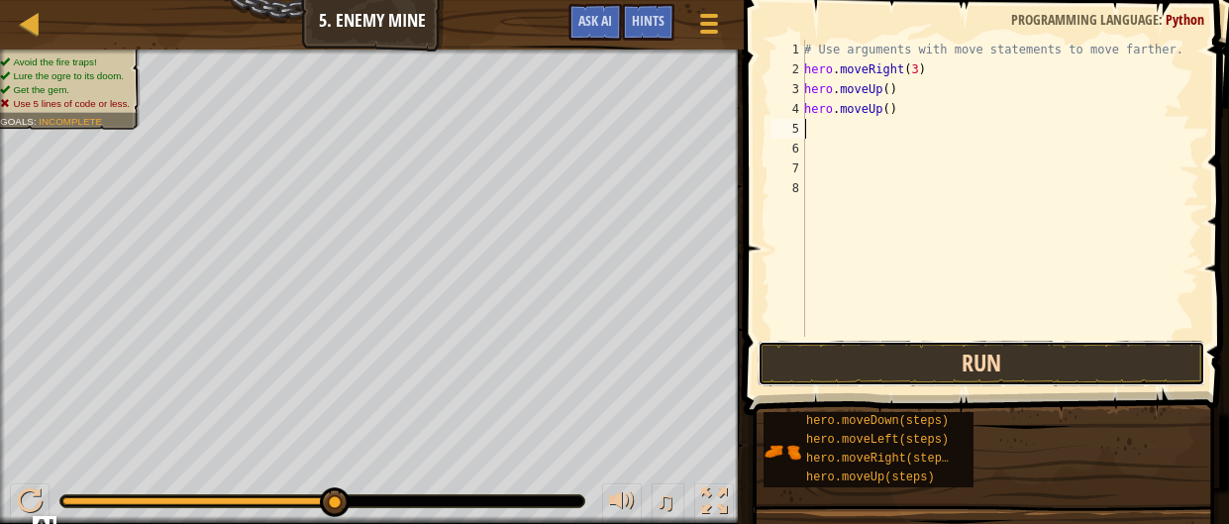
click at [881, 368] on button "Run" at bounding box center [982, 364] width 448 height 46
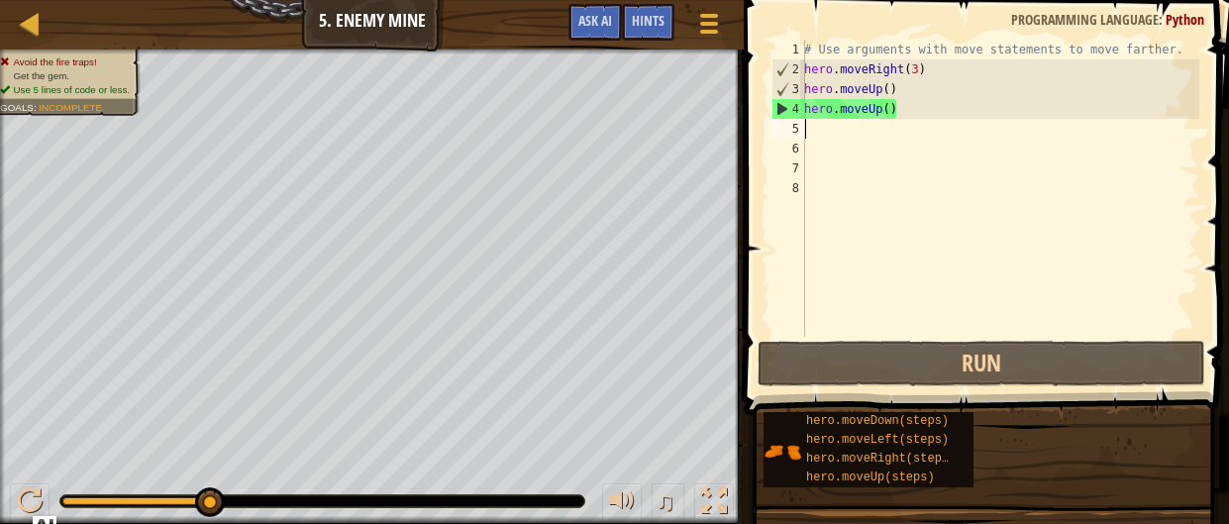
click at [917, 104] on div "# Use arguments with move statements to move farther. hero . moveRight ( 3 ) he…" at bounding box center [999, 208] width 399 height 337
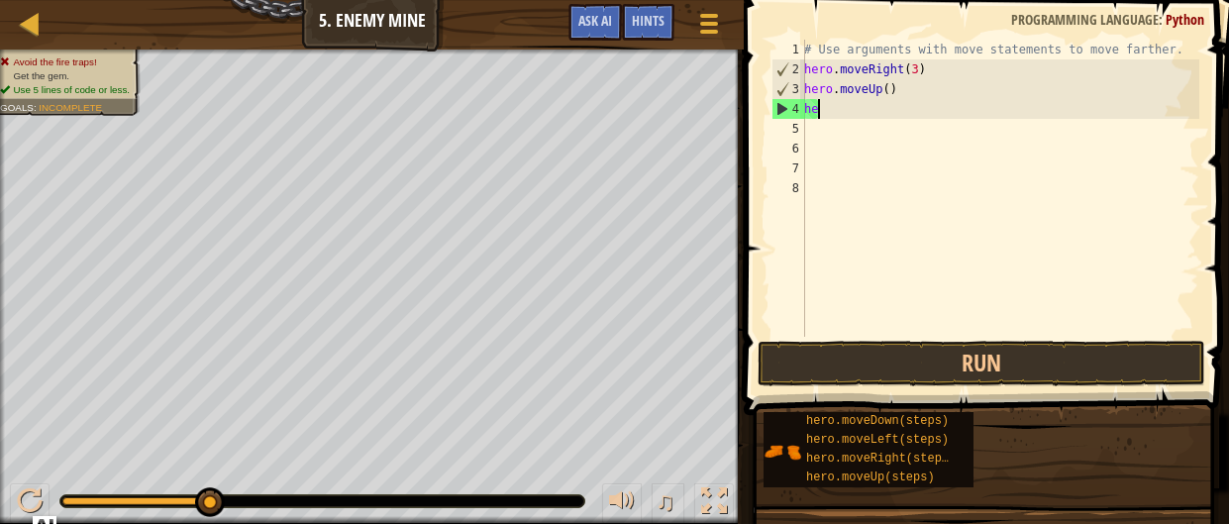
type textarea "h"
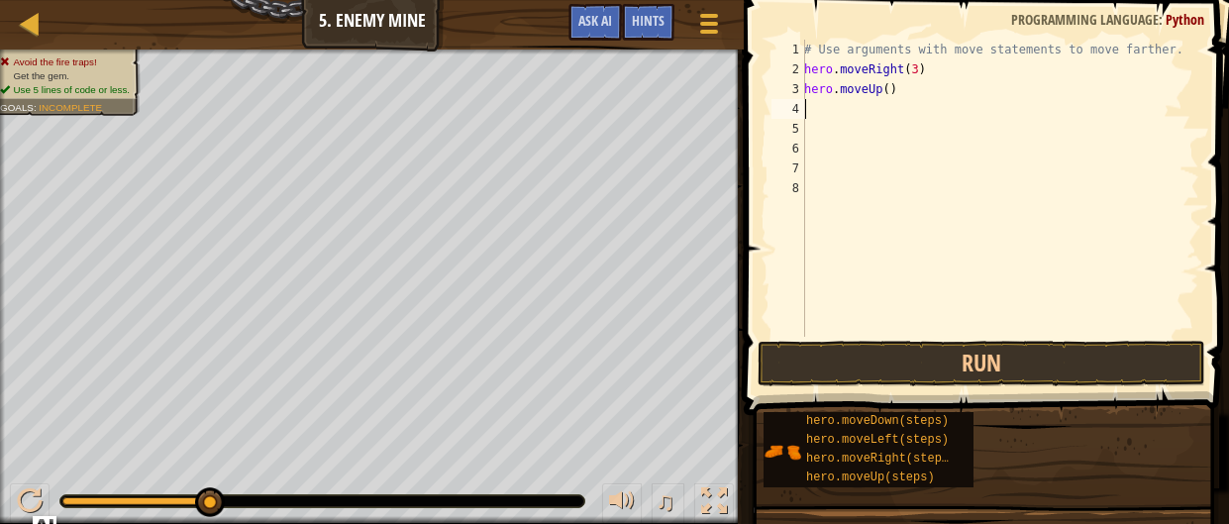
type textarea "h"
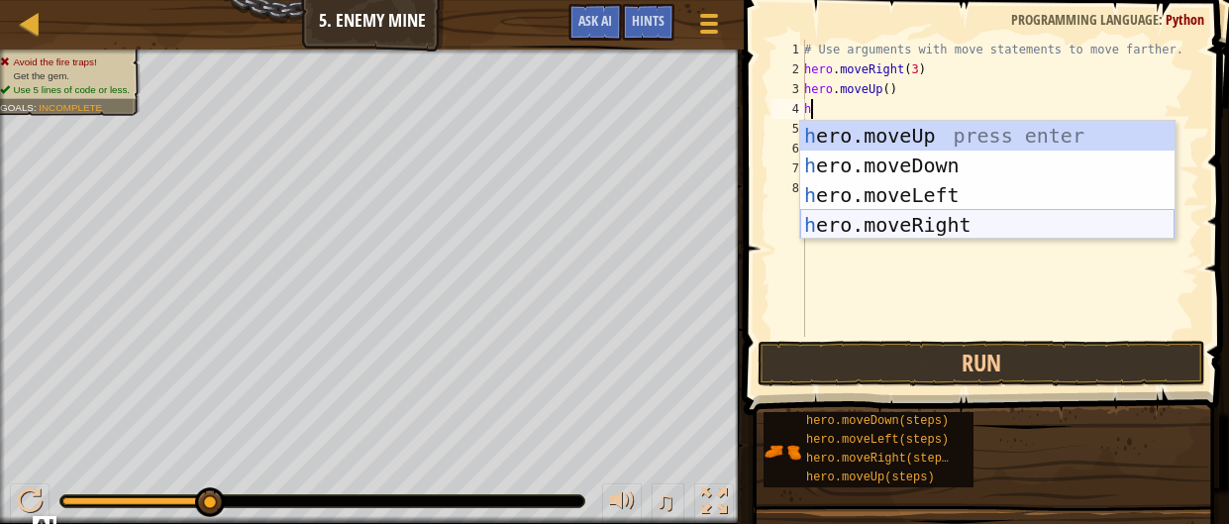
click at [982, 229] on div "h ero.moveUp press enter h ero.moveDown press enter h ero.moveLeft press enter …" at bounding box center [987, 210] width 374 height 178
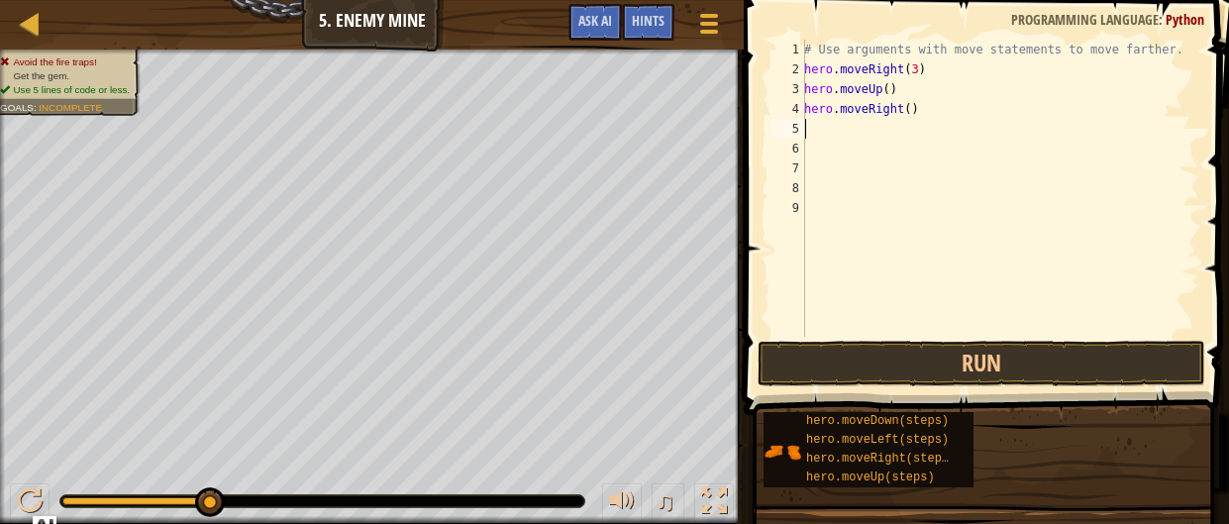
type textarea "h"
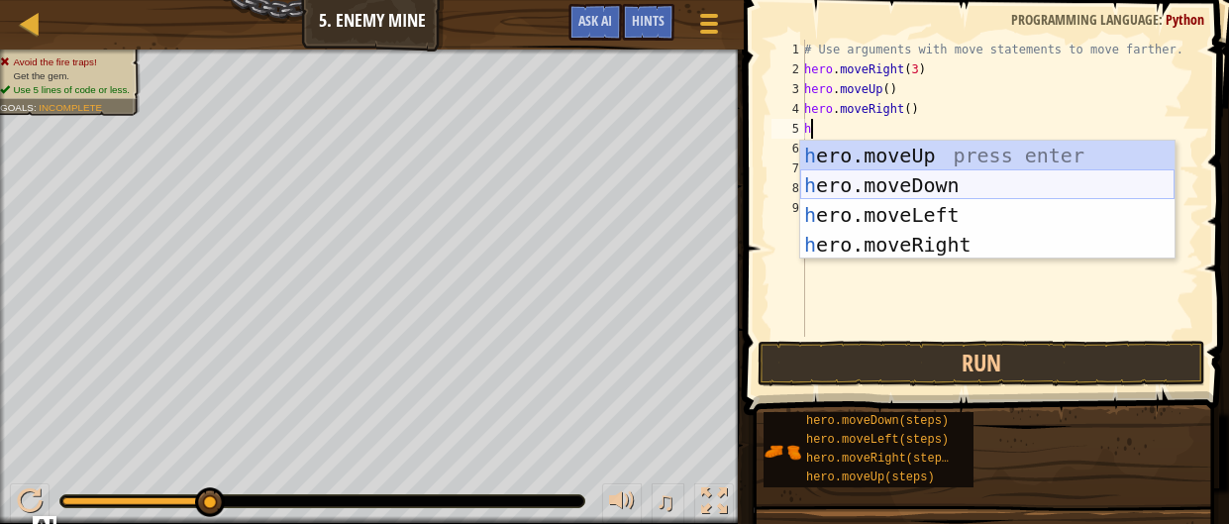
click at [967, 187] on div "h ero.moveUp press enter h ero.moveDown press enter h ero.moveLeft press enter …" at bounding box center [987, 230] width 374 height 178
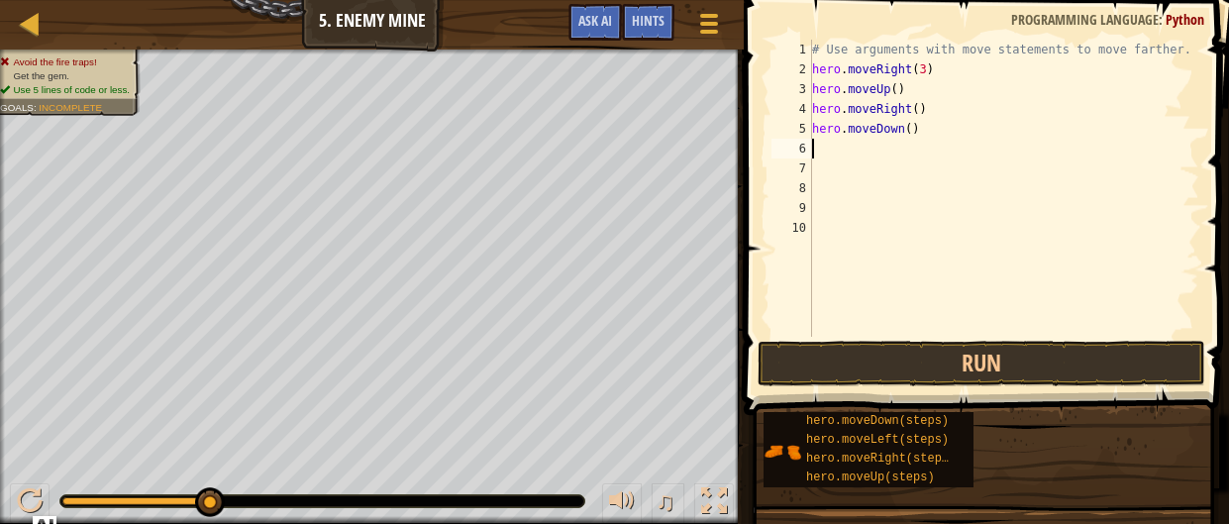
click at [910, 125] on div "# Use arguments with move statements to move farther. hero . moveRight ( 3 ) he…" at bounding box center [1004, 208] width 392 height 337
type textarea "hero.moveDown(3)"
click at [1048, 359] on button "Run" at bounding box center [982, 364] width 448 height 46
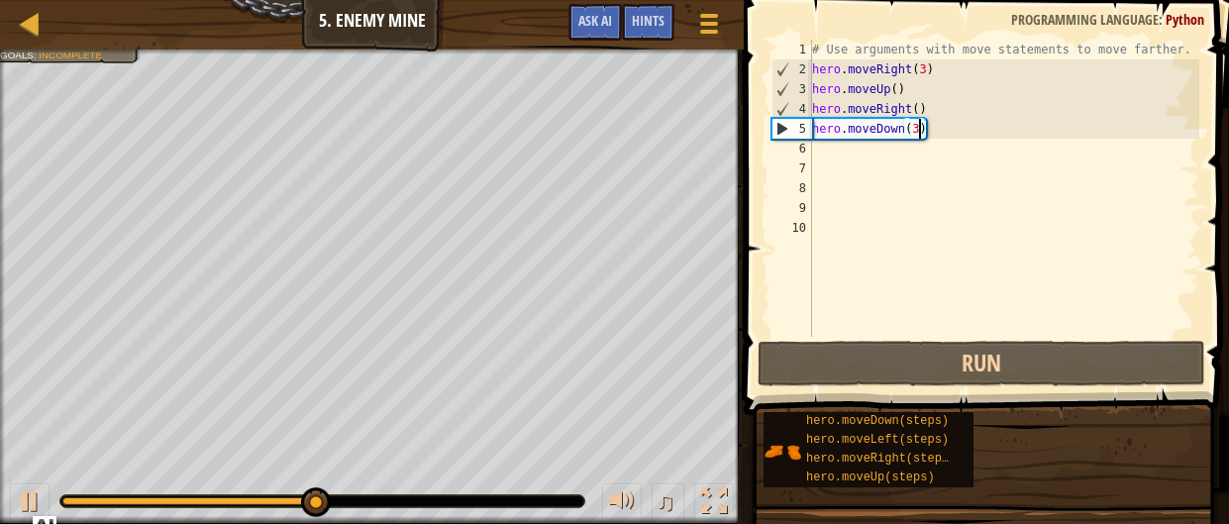
click at [860, 153] on div "# Use arguments with move statements to move farther. hero . moveRight ( 3 ) he…" at bounding box center [1004, 208] width 392 height 337
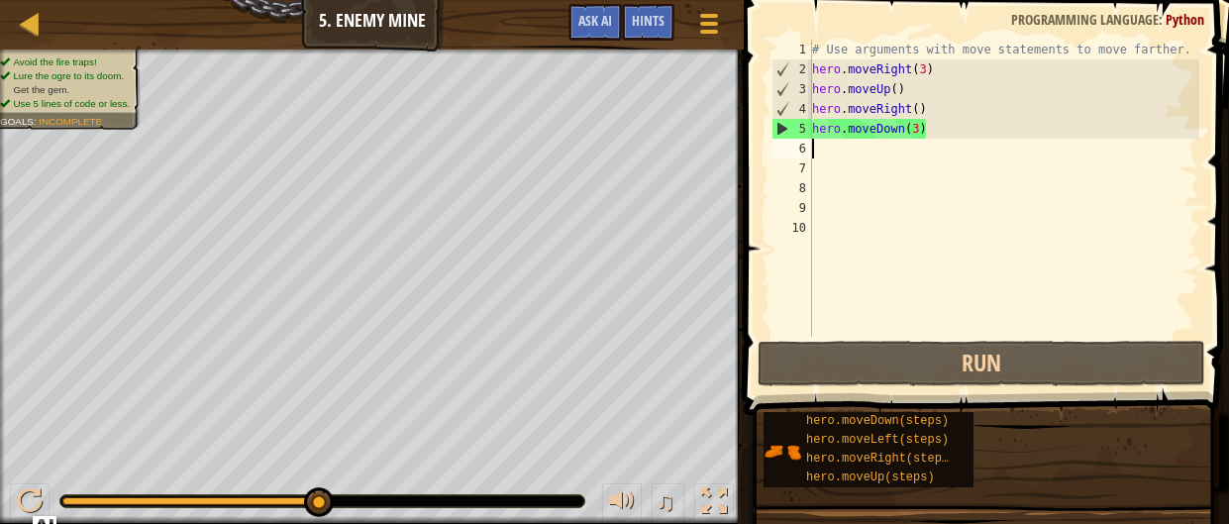
scroll to position [9, 0]
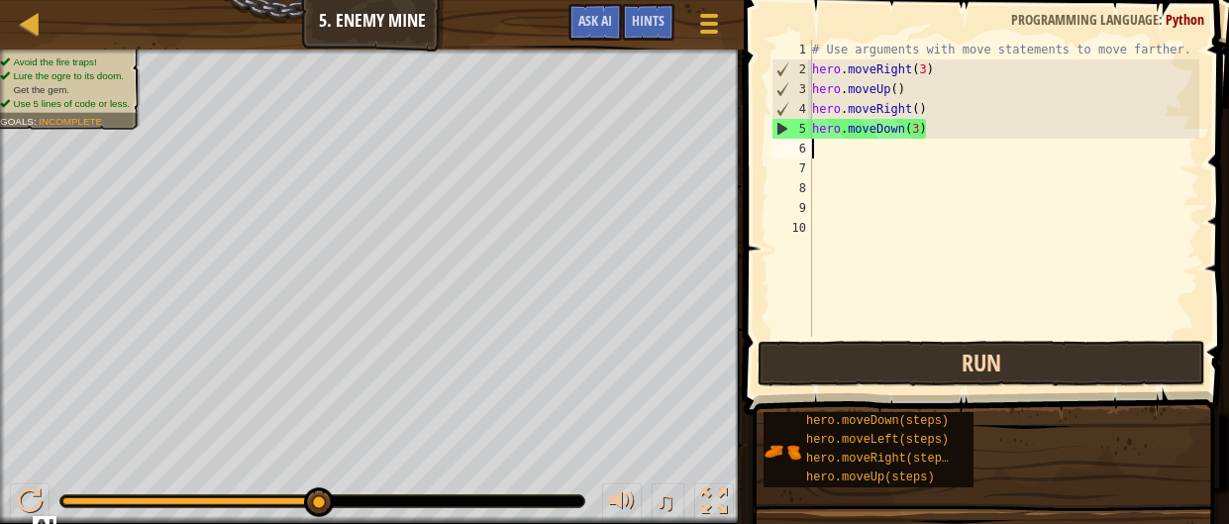
type textarea "h"
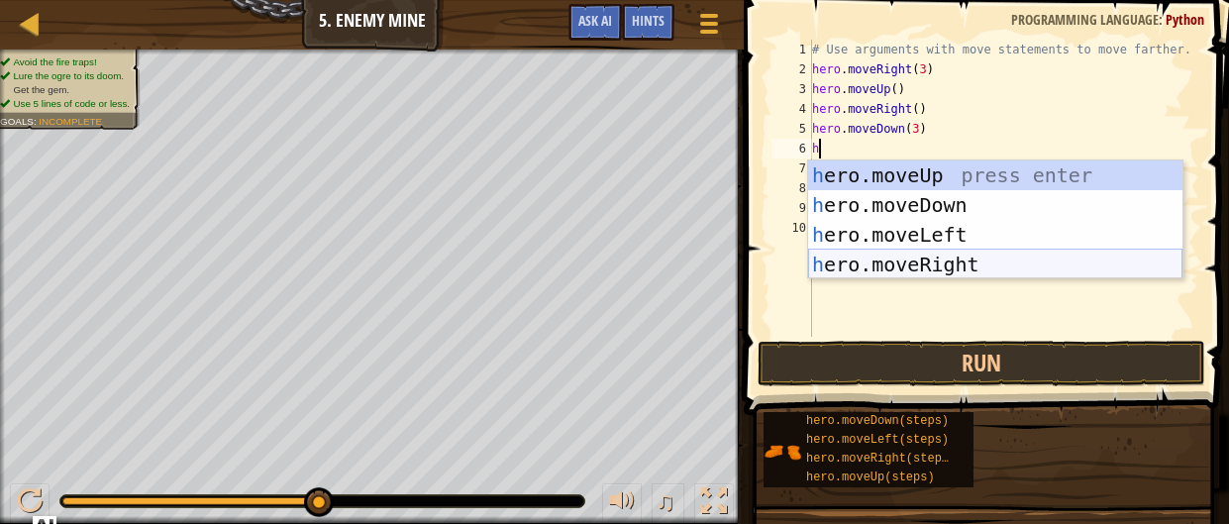
click at [983, 258] on div "h ero.moveUp press enter h ero.moveDown press enter h ero.moveLeft press enter …" at bounding box center [995, 249] width 374 height 178
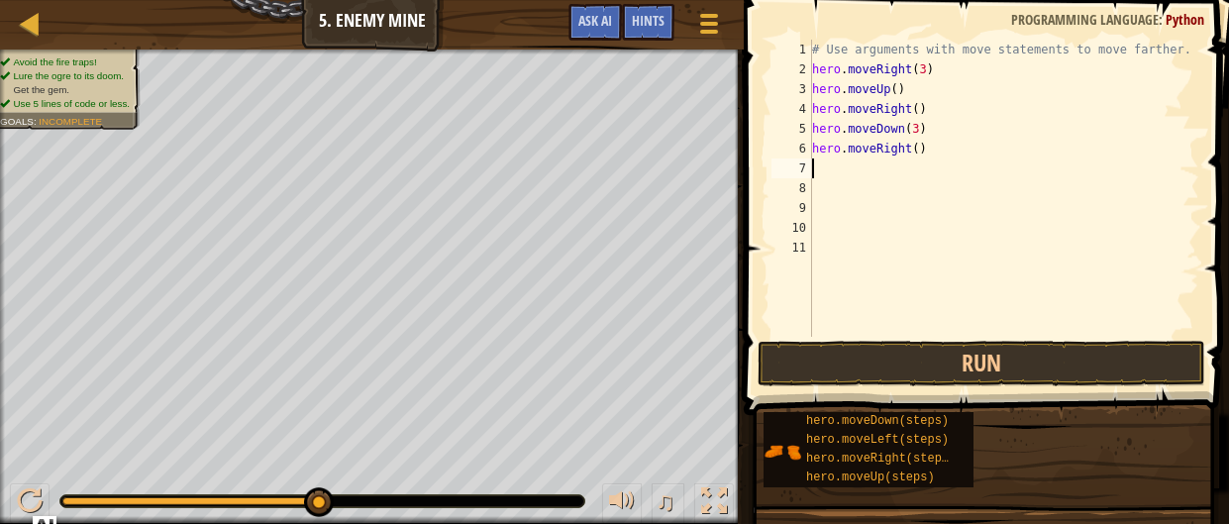
click at [917, 143] on div "# Use arguments with move statements to move farther. hero . moveRight ( 3 ) he…" at bounding box center [1004, 208] width 392 height 337
type textarea "hero.moveRight(2)"
click at [900, 369] on button "Run" at bounding box center [982, 364] width 448 height 46
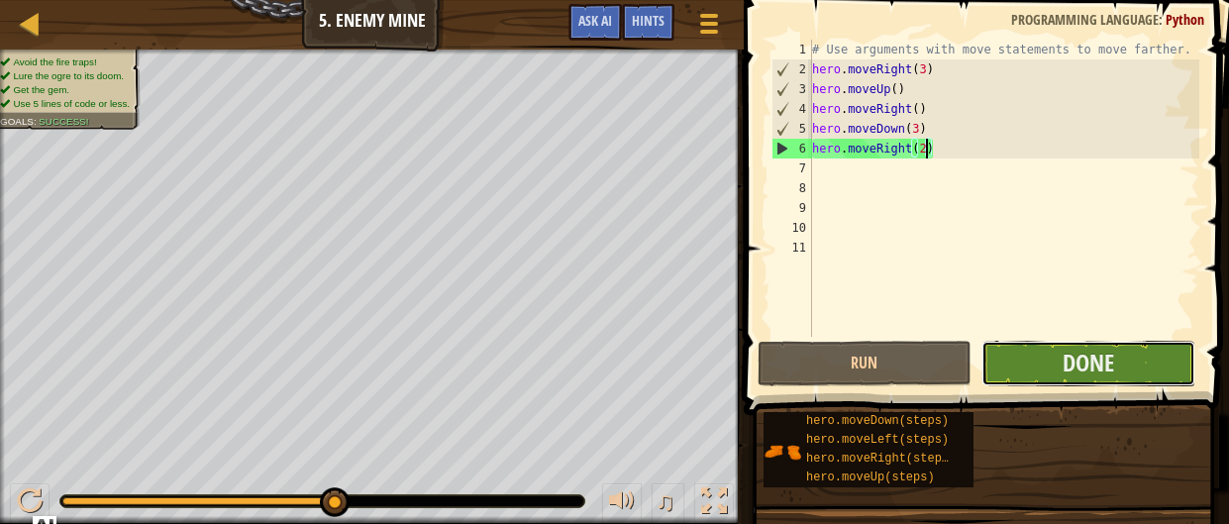
click at [1030, 355] on button "Done" at bounding box center [1088, 364] width 214 height 46
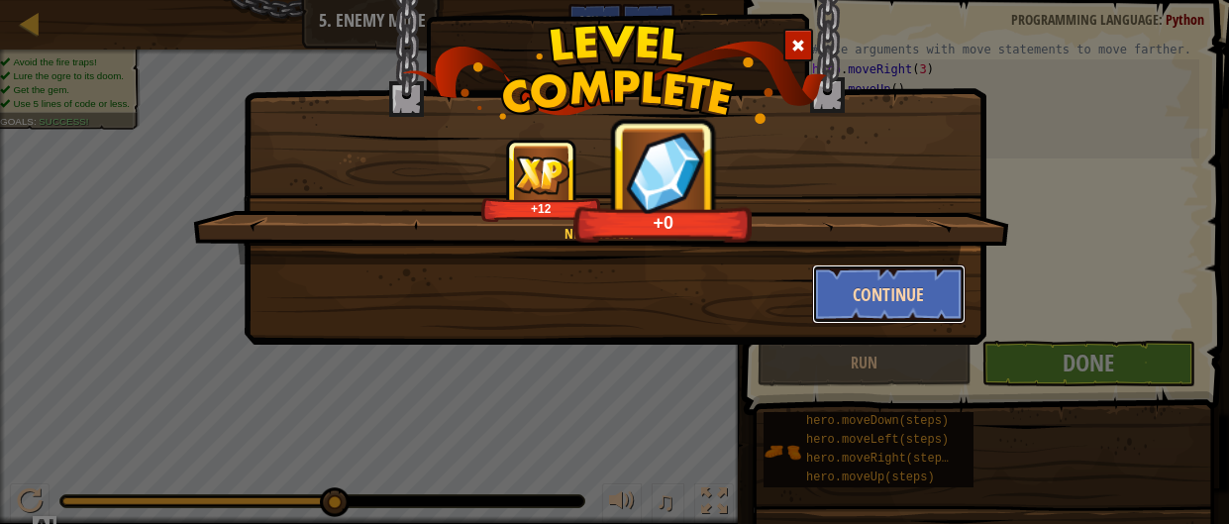
click at [907, 313] on button "Continue" at bounding box center [889, 293] width 154 height 59
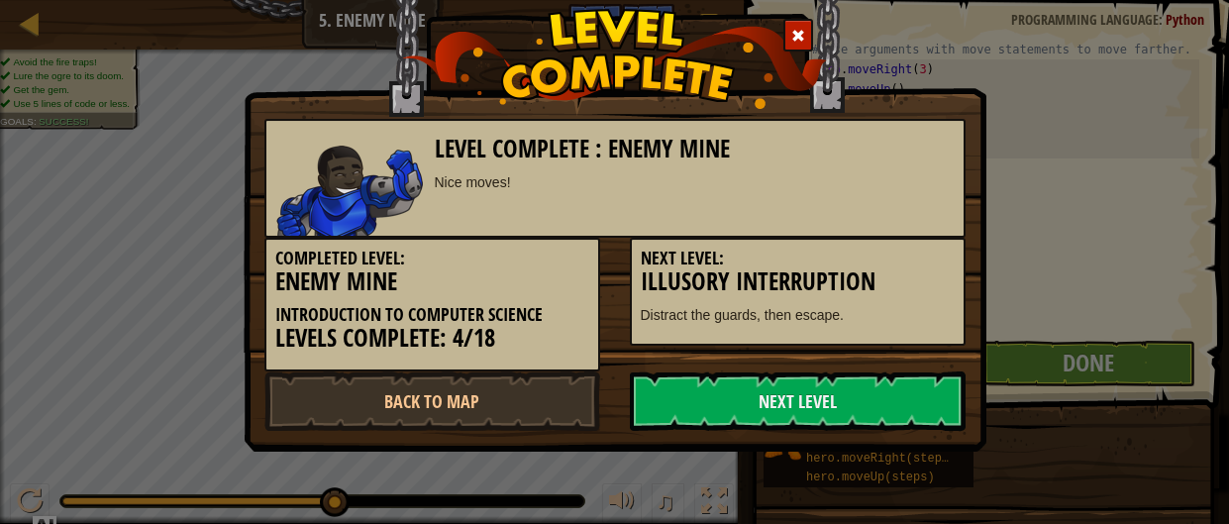
click at [874, 306] on p "Distract the guards, then escape." at bounding box center [798, 315] width 314 height 20
click at [826, 404] on link "Next Level" at bounding box center [798, 400] width 336 height 59
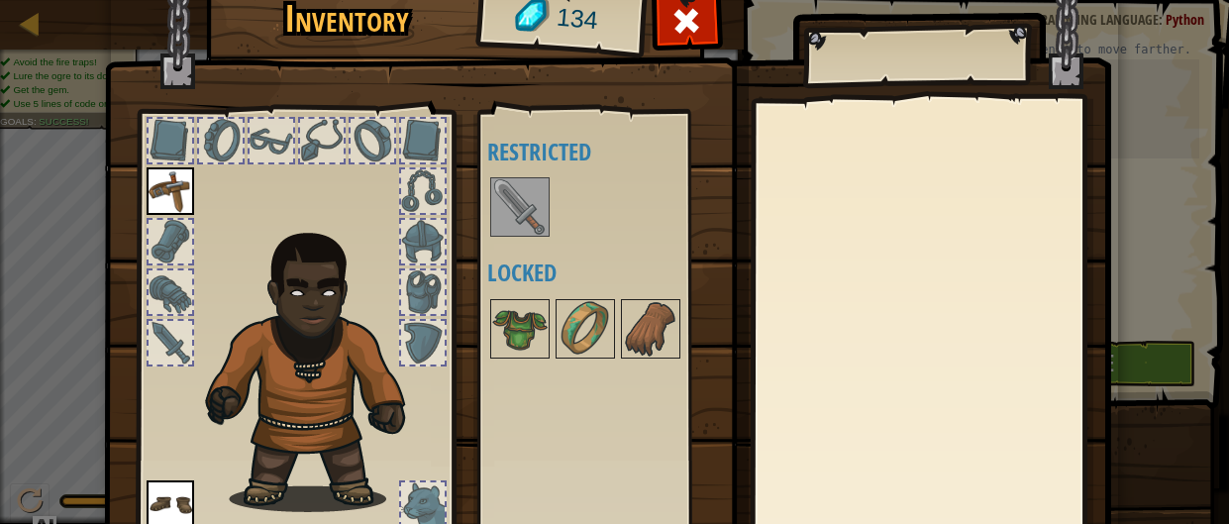
scroll to position [158, 0]
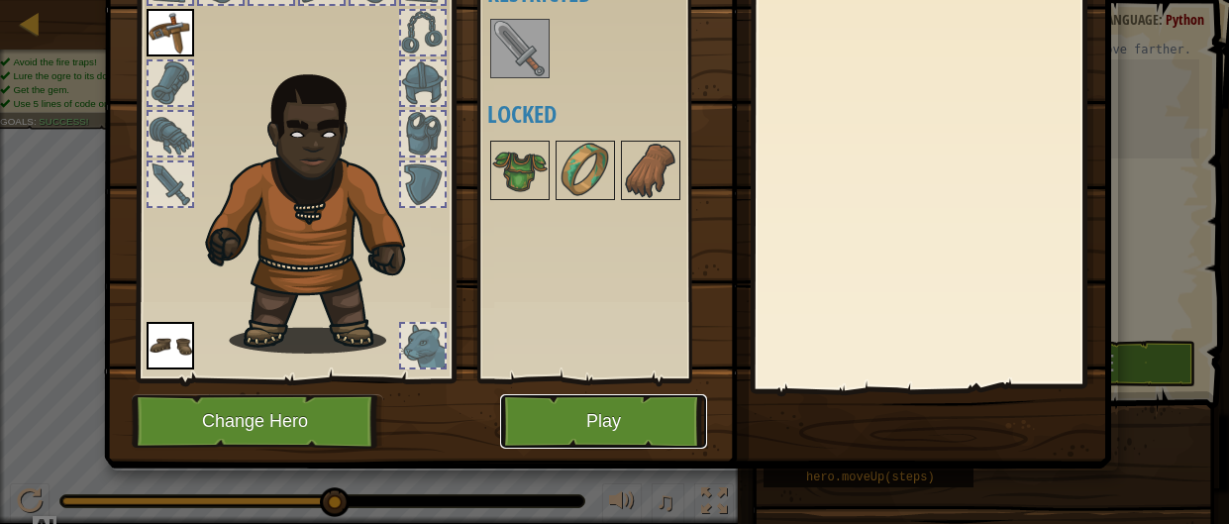
click at [645, 409] on button "Play" at bounding box center [603, 421] width 207 height 54
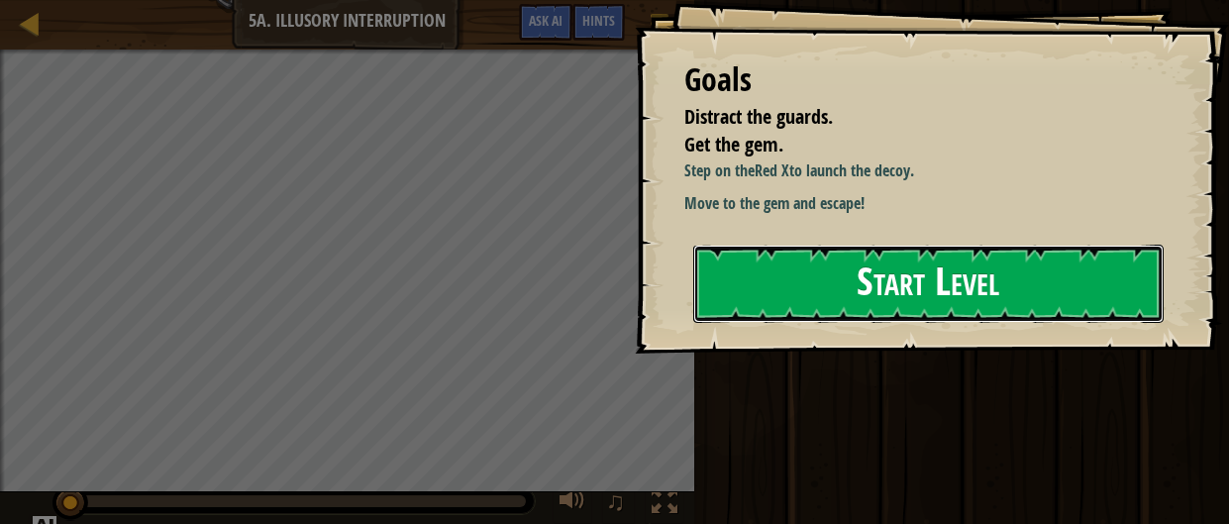
click at [814, 296] on button "Start Level" at bounding box center [928, 284] width 471 height 78
